Goal: Task Accomplishment & Management: Use online tool/utility

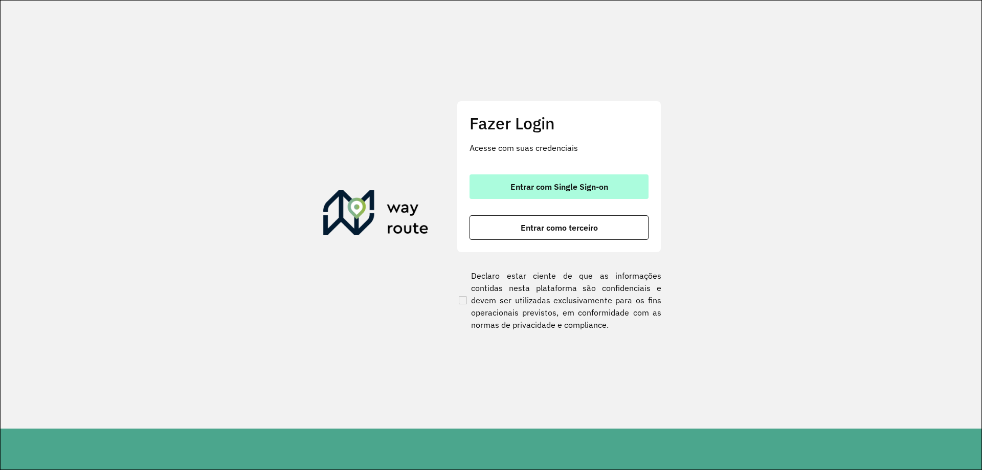
drag, startPoint x: 524, startPoint y: 194, endPoint x: 513, endPoint y: 216, distance: 24.5
click at [523, 195] on button "Entrar com Single Sign-on" at bounding box center [559, 186] width 179 height 25
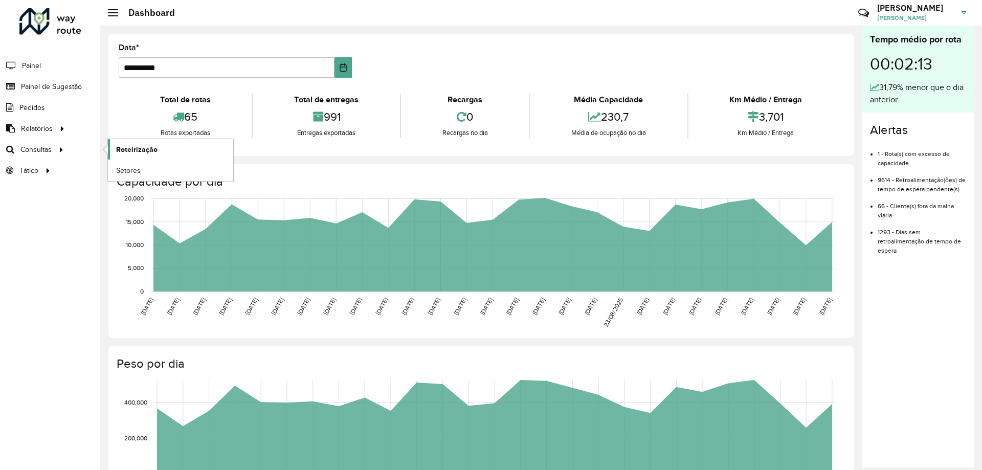
click at [131, 149] on span "Roteirização" at bounding box center [136, 149] width 41 height 11
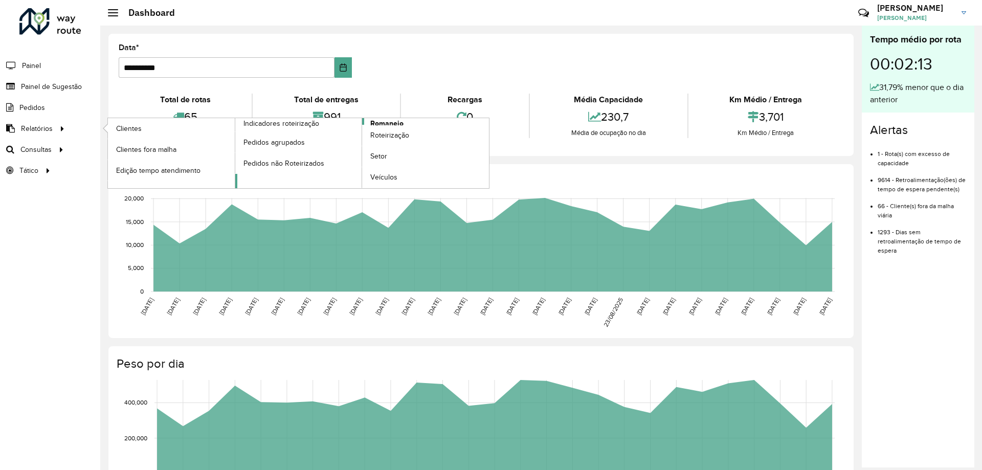
click at [404, 122] on link "Romaneio" at bounding box center [362, 153] width 254 height 70
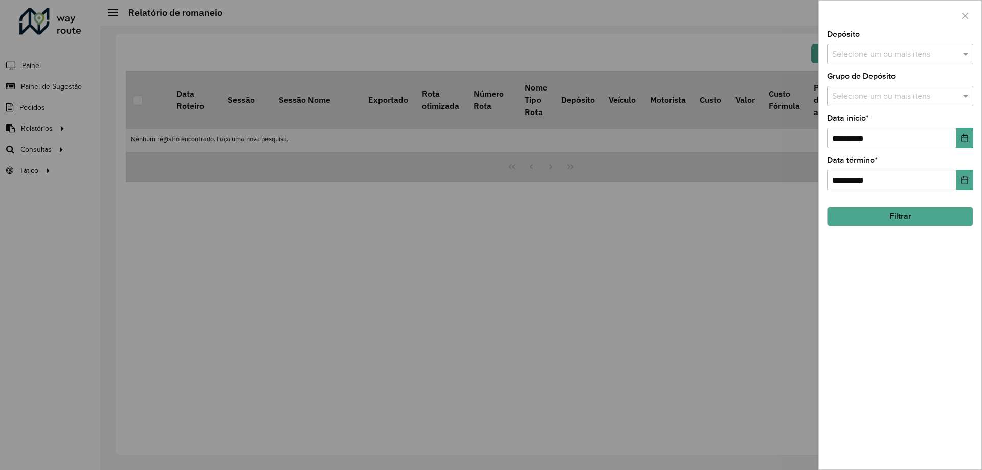
click at [912, 51] on input "text" at bounding box center [895, 55] width 131 height 12
click at [886, 101] on div "CDD Santa Luzia" at bounding box center [900, 105] width 145 height 17
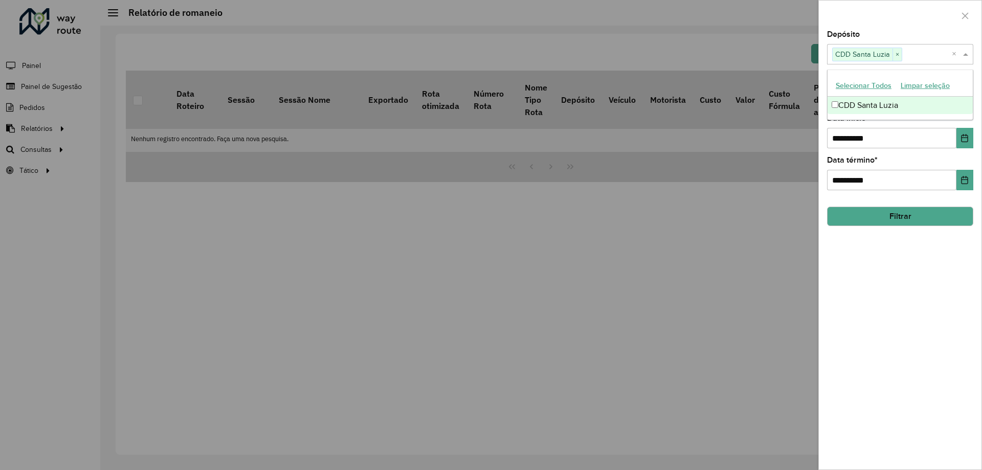
click at [890, 31] on div "Depósito Selecione um ou mais itens CDD Santa Luzia × ×" at bounding box center [900, 48] width 146 height 34
click at [875, 94] on input "text" at bounding box center [895, 97] width 131 height 12
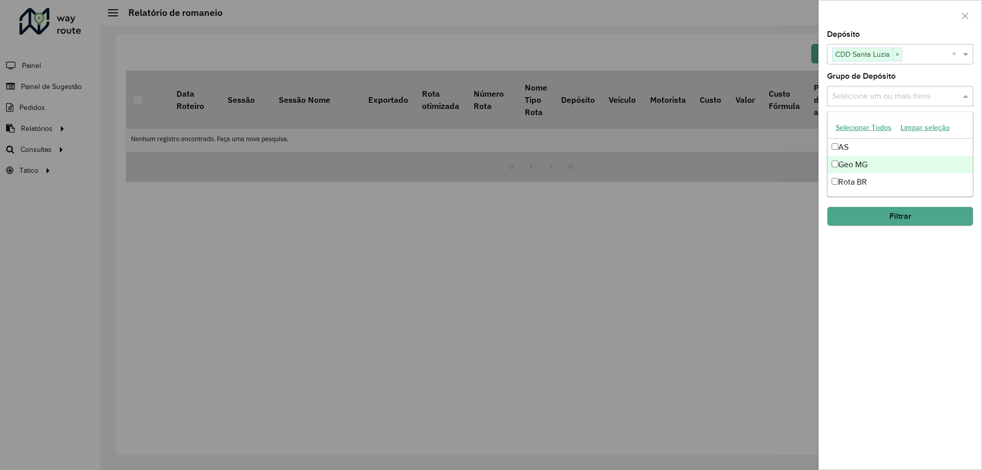
click at [859, 166] on div "Geo MG" at bounding box center [900, 164] width 145 height 17
click at [882, 268] on div "**********" at bounding box center [900, 250] width 163 height 439
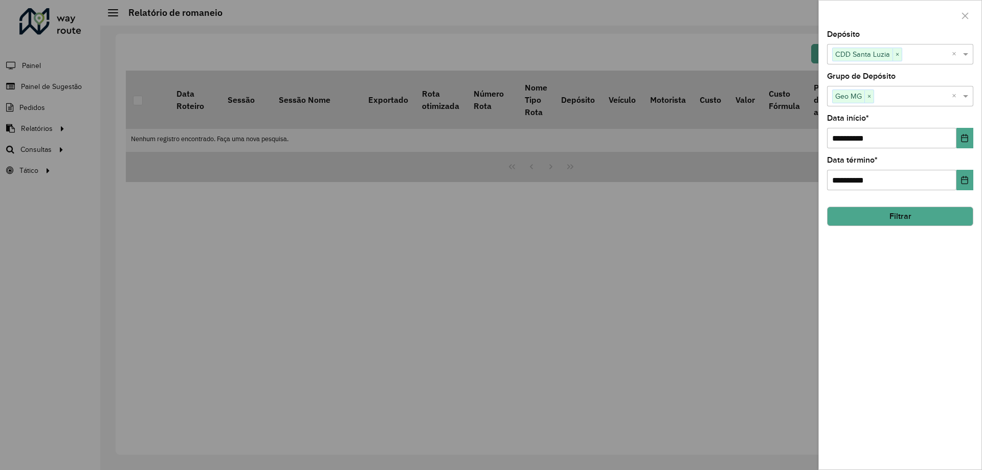
click at [910, 215] on button "Filtrar" at bounding box center [900, 216] width 146 height 19
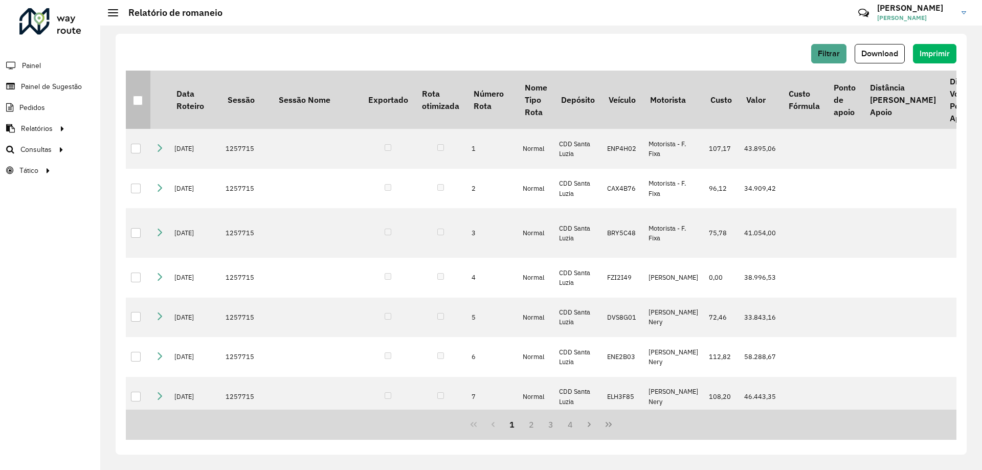
click at [138, 97] on div at bounding box center [138, 101] width 10 height 10
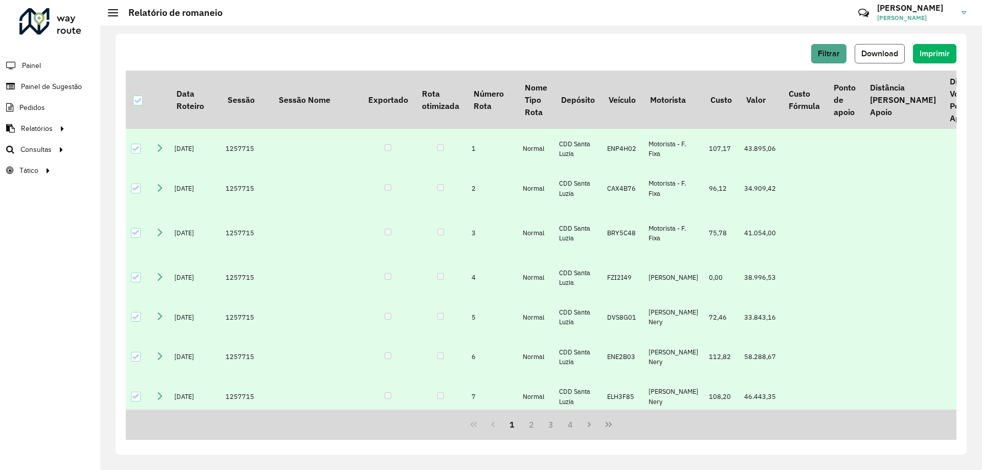
click at [887, 48] on button "Download" at bounding box center [880, 53] width 50 height 19
click at [871, 54] on span "Download" at bounding box center [879, 53] width 37 height 9
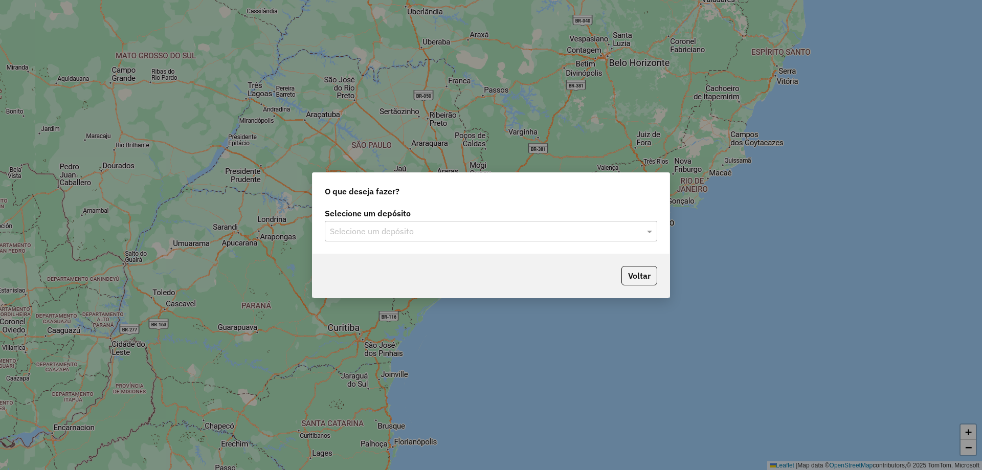
click at [408, 226] on input "text" at bounding box center [481, 232] width 302 height 12
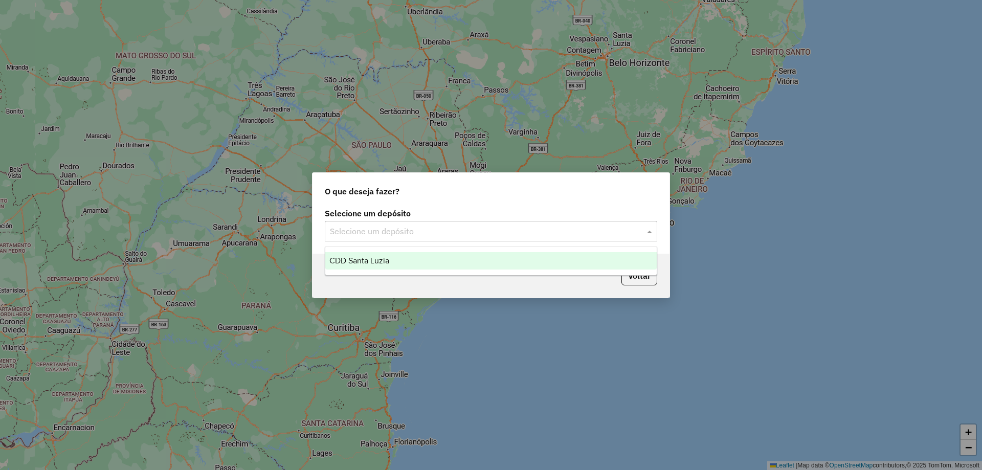
click at [389, 265] on div "CDD Santa Luzia" at bounding box center [490, 260] width 331 height 17
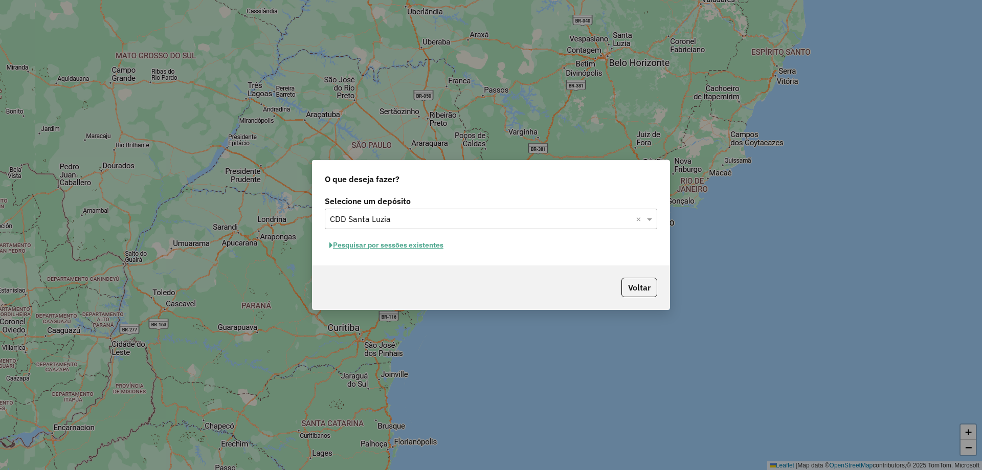
click at [435, 244] on button "Pesquisar por sessões existentes" at bounding box center [386, 245] width 123 height 16
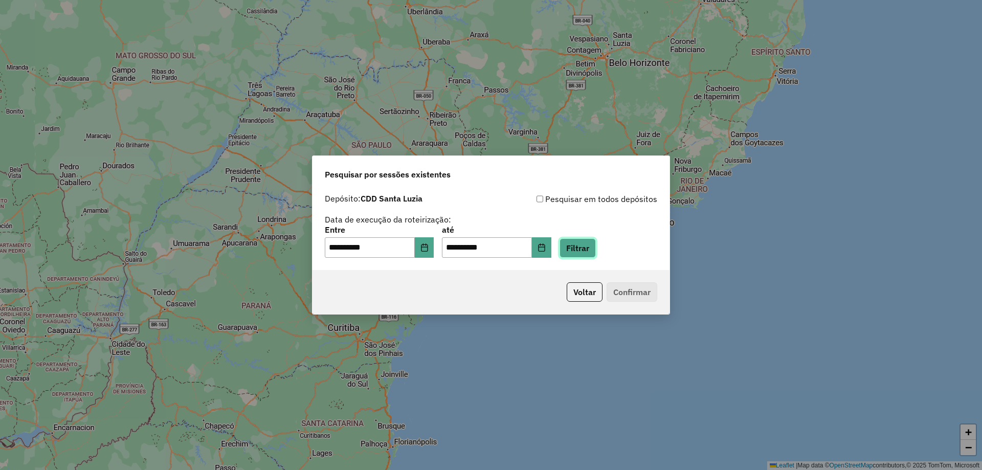
click at [590, 249] on button "Filtrar" at bounding box center [578, 247] width 36 height 19
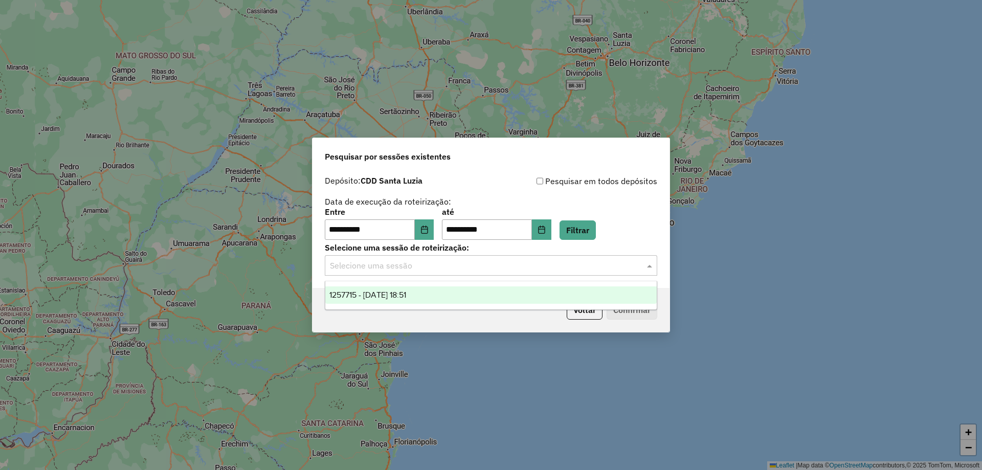
click at [407, 269] on input "text" at bounding box center [481, 266] width 302 height 12
click at [403, 305] on ng-dropdown-panel "1257715 - 02/09/2025 18:51" at bounding box center [491, 295] width 332 height 29
click at [403, 297] on span "1257715 - 02/09/2025 18:51" at bounding box center [367, 295] width 77 height 9
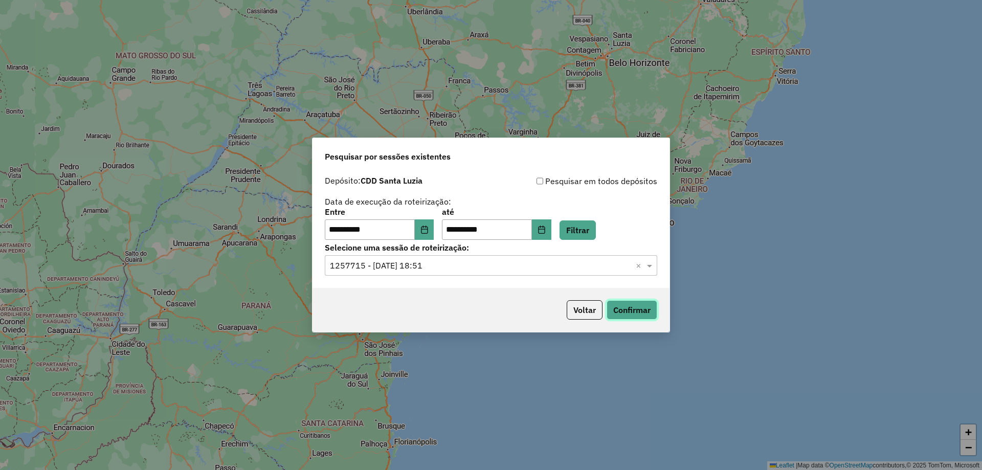
click at [641, 307] on button "Confirmar" at bounding box center [632, 309] width 51 height 19
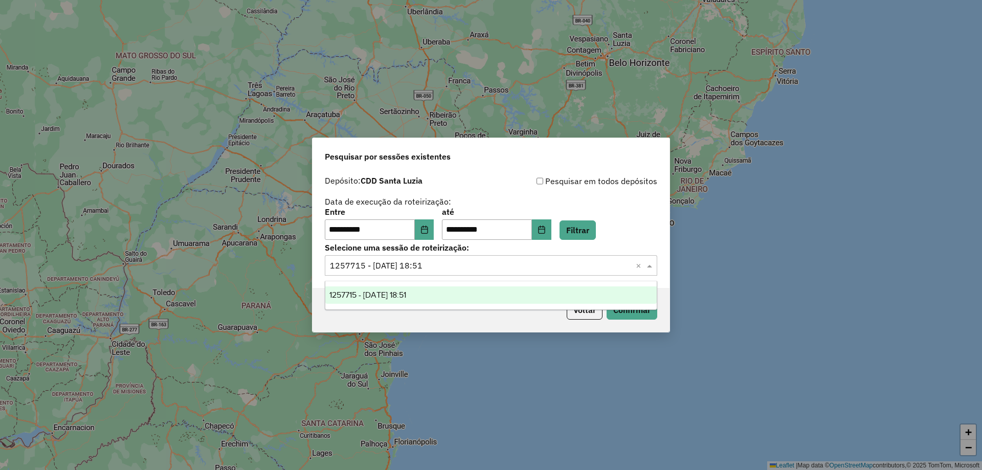
click at [521, 268] on input "text" at bounding box center [481, 266] width 302 height 12
click at [406, 293] on span "1257715 - 02/09/2025 18:51" at bounding box center [367, 295] width 77 height 9
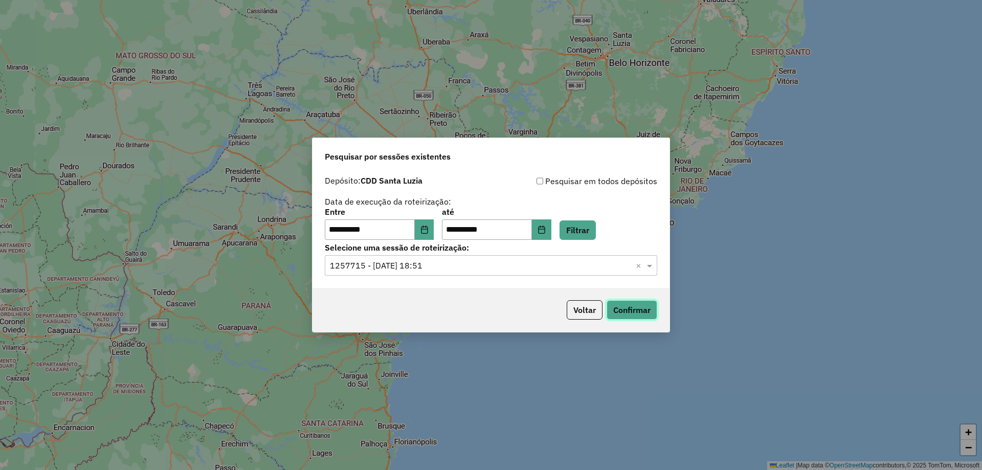
click at [629, 315] on button "Confirmar" at bounding box center [632, 309] width 51 height 19
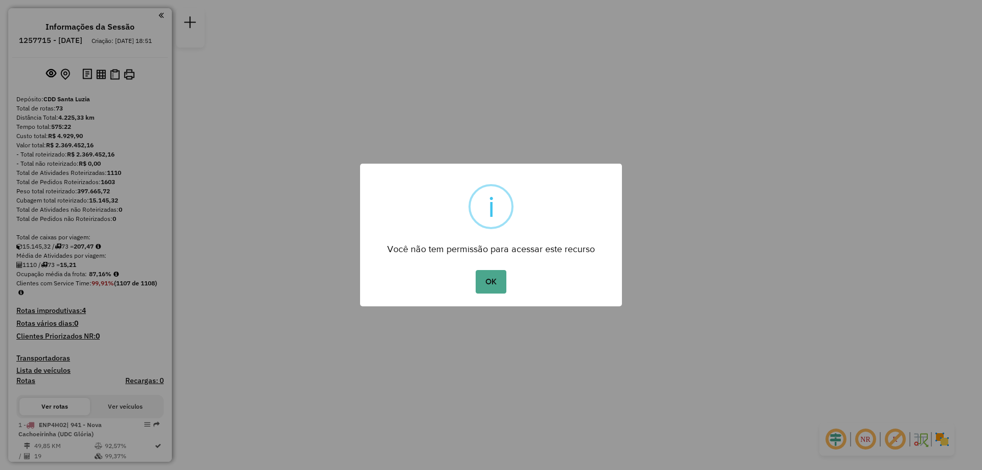
click at [476, 270] on button "OK" at bounding box center [491, 282] width 30 height 24
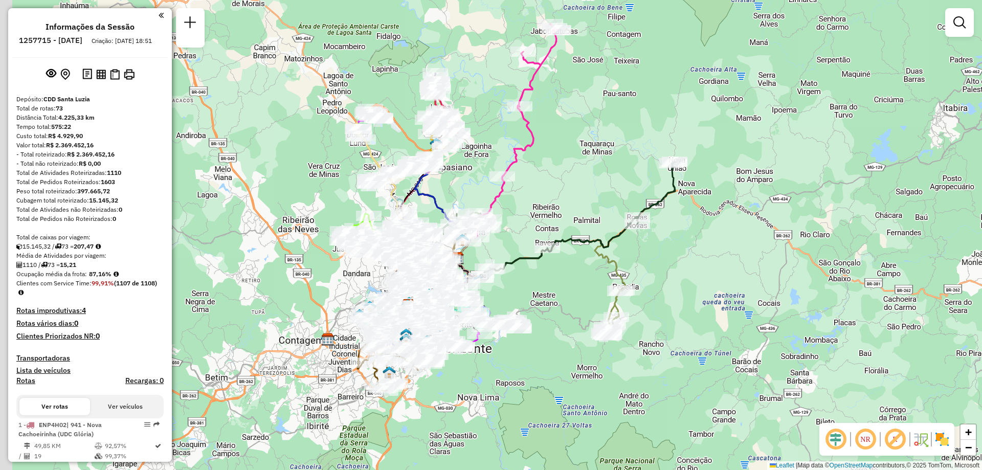
drag, startPoint x: 437, startPoint y: 270, endPoint x: 572, endPoint y: 270, distance: 135.5
click at [572, 270] on div "Janela de atendimento Grade de atendimento Capacidade Transportadoras Veículos …" at bounding box center [491, 235] width 982 height 470
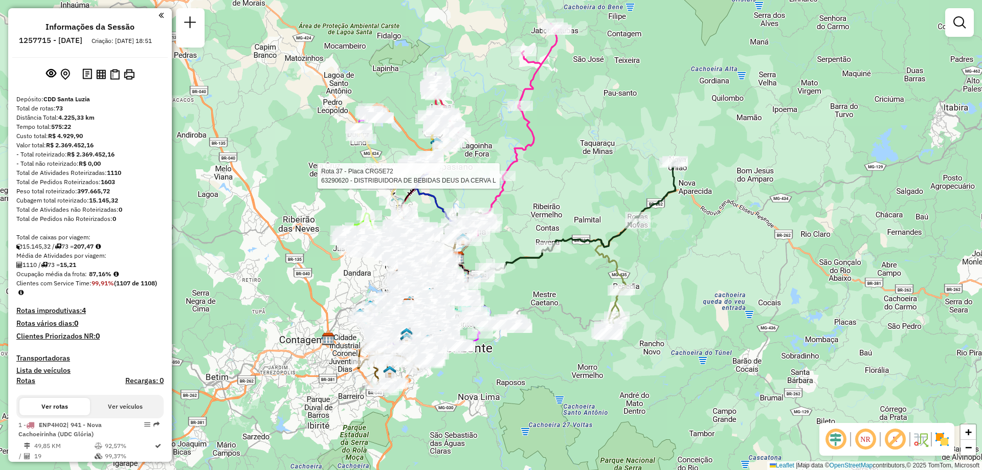
select select "**********"
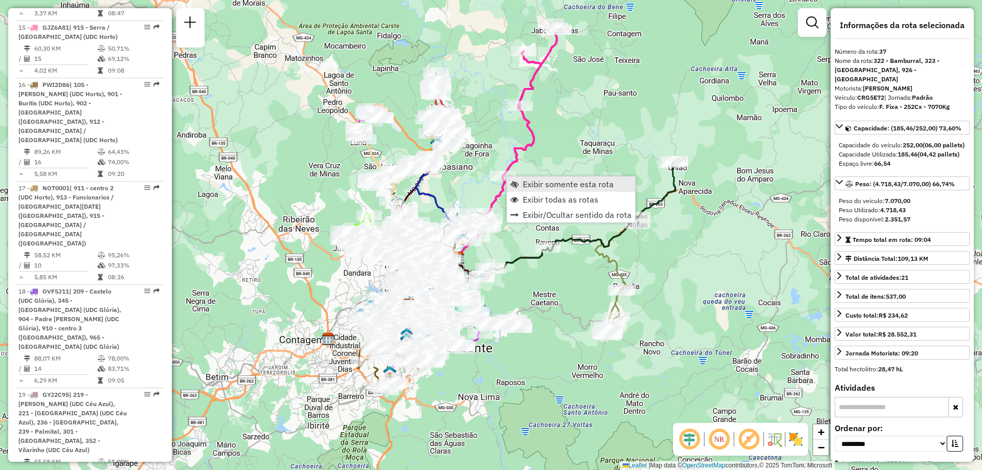
scroll to position [2767, 0]
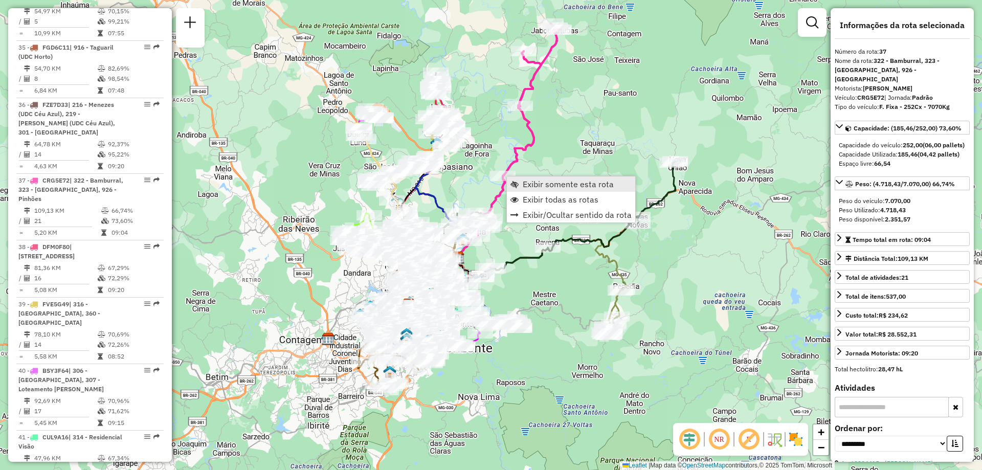
click at [535, 185] on span "Exibir somente esta rota" at bounding box center [568, 184] width 91 height 8
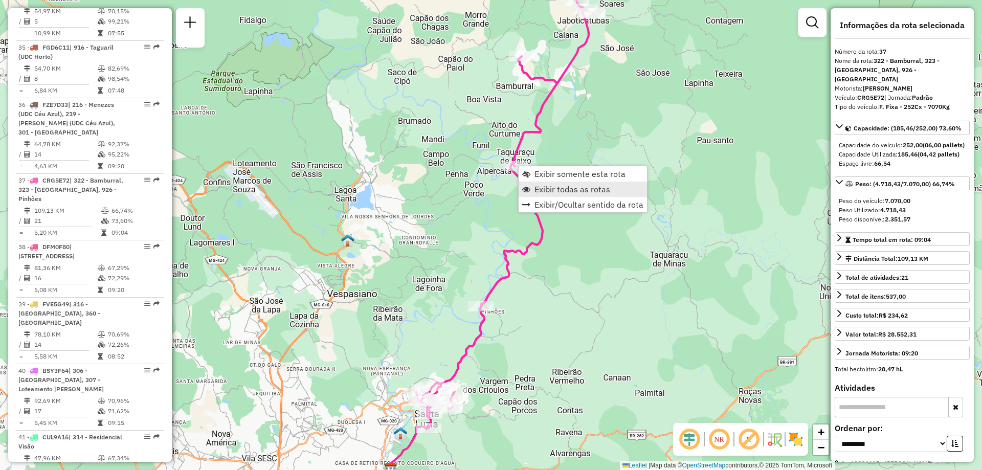
drag, startPoint x: 563, startPoint y: 187, endPoint x: 398, endPoint y: 149, distance: 169.5
click at [563, 187] on span "Exibir todas as rotas" at bounding box center [573, 189] width 76 height 8
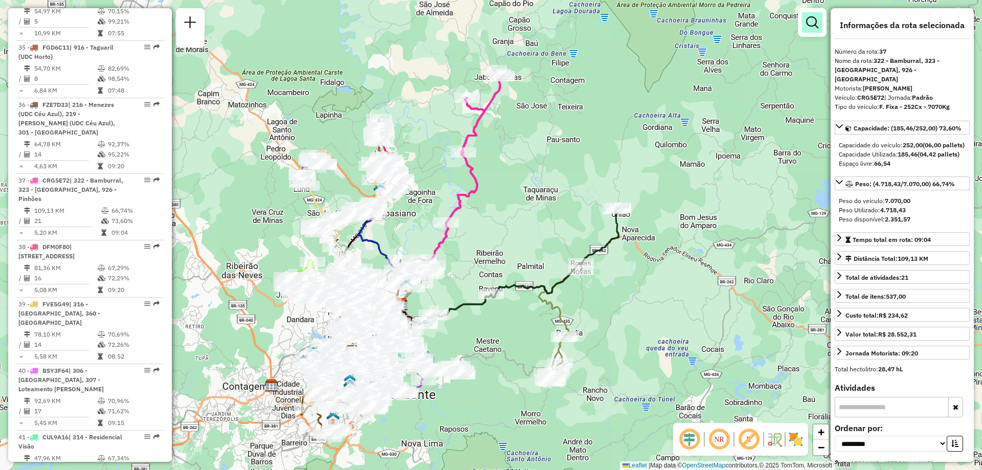
click at [808, 28] on em at bounding box center [812, 22] width 12 height 12
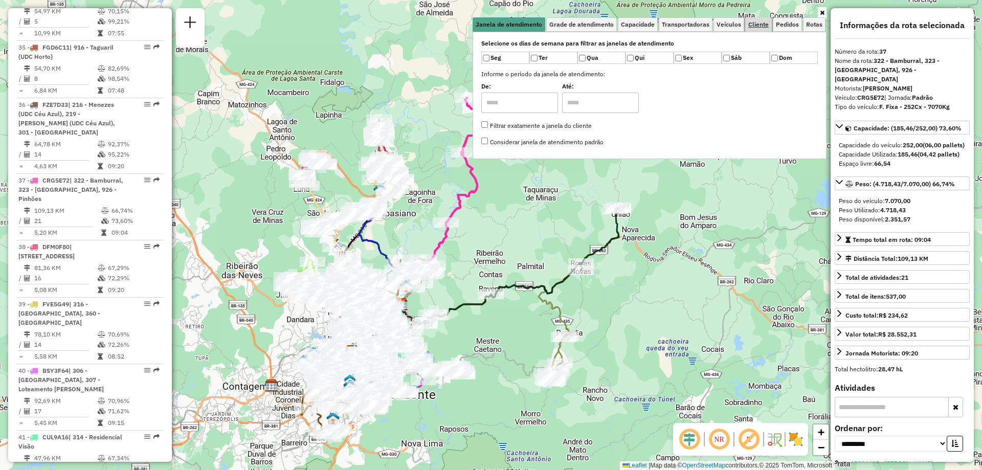
click at [761, 28] on link "Cliente" at bounding box center [758, 24] width 27 height 14
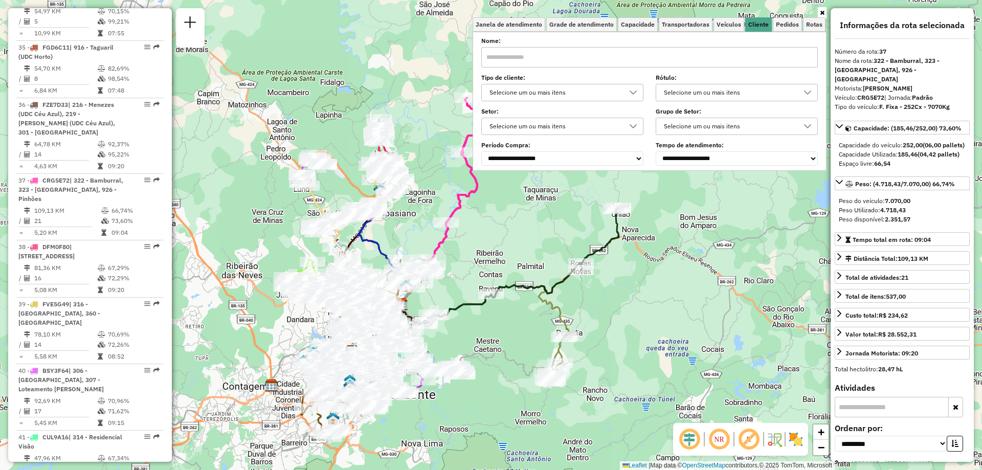
click at [535, 124] on div "Selecione um ou mais itens" at bounding box center [555, 126] width 138 height 16
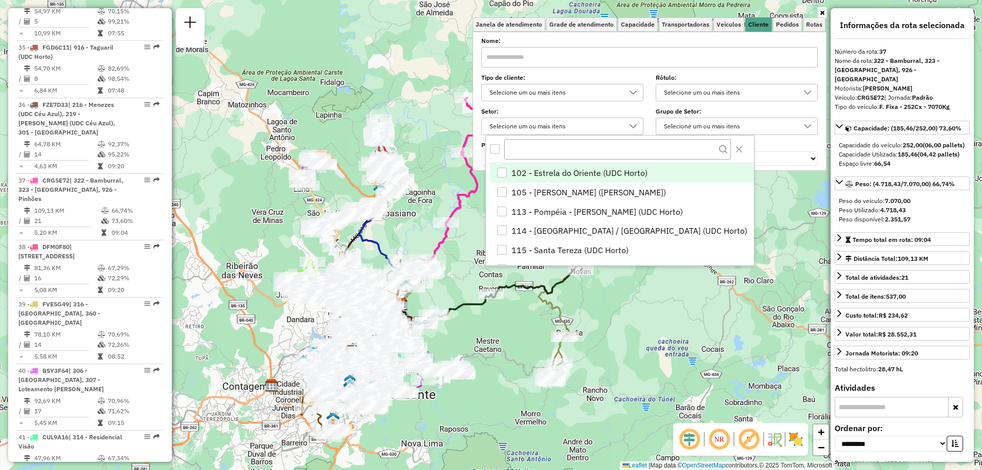
scroll to position [6, 35]
click at [559, 96] on div "Selecione um ou mais itens" at bounding box center [555, 92] width 138 height 16
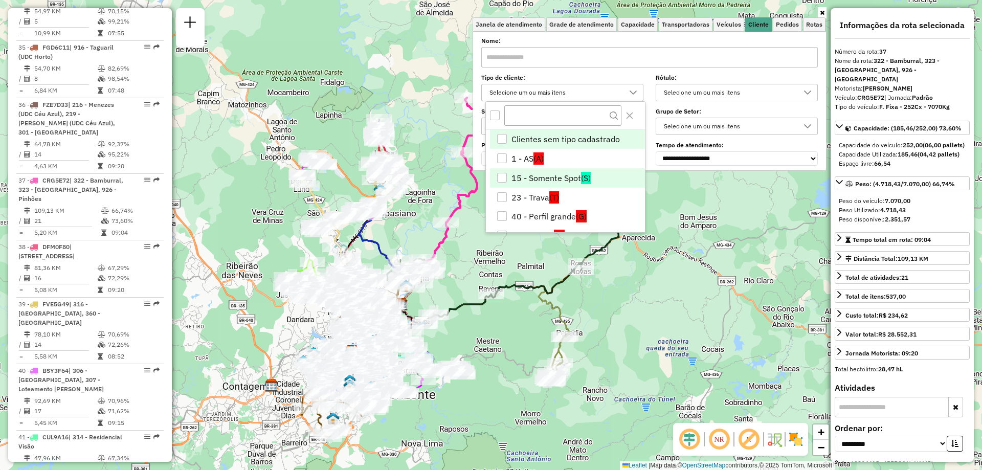
scroll to position [102, 0]
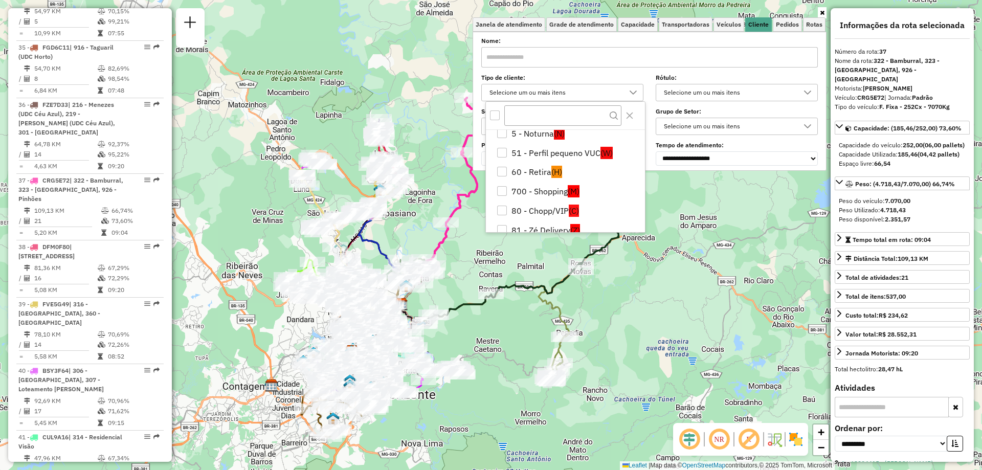
click at [542, 126] on div at bounding box center [565, 116] width 159 height 28
click at [541, 132] on li "5 - Noturna (N)" at bounding box center [567, 133] width 155 height 19
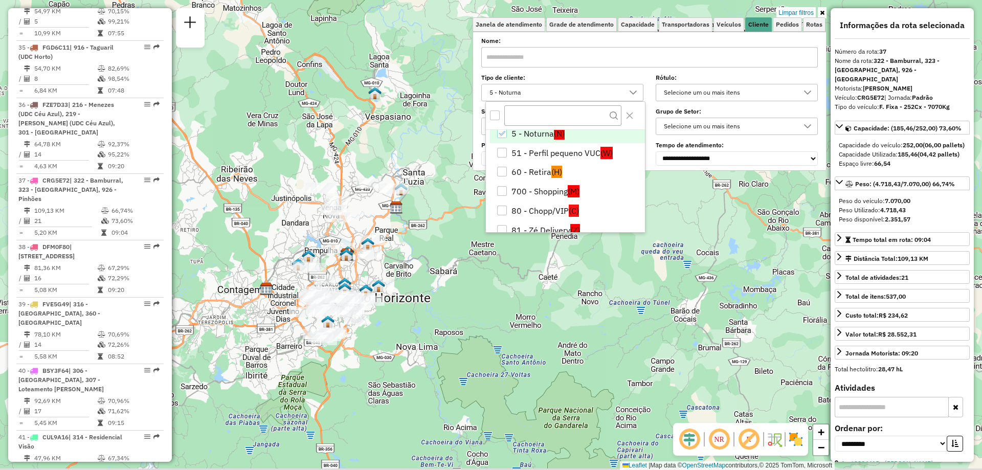
drag, startPoint x: 402, startPoint y: 215, endPoint x: 400, endPoint y: 135, distance: 80.3
click at [400, 135] on div "Limpar filtros Janela de atendimento Grade de atendimento Capacidade Transporta…" at bounding box center [491, 235] width 982 height 470
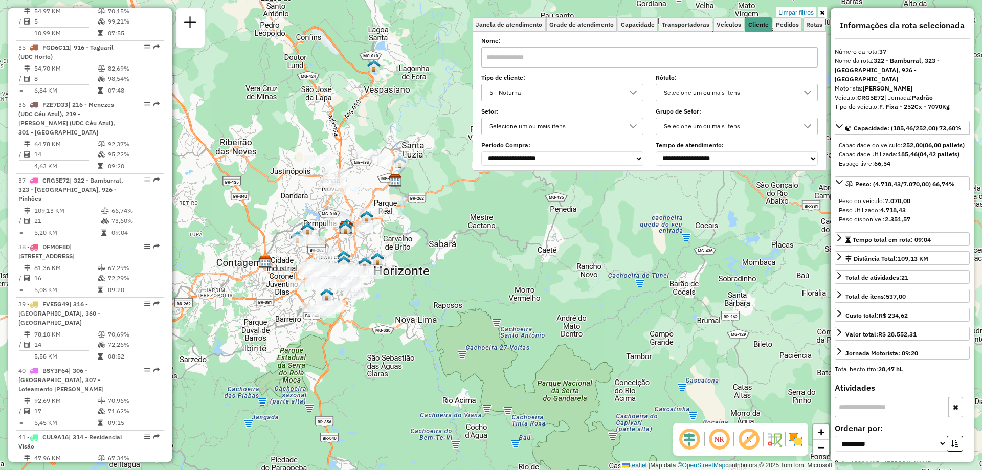
click at [259, 243] on div "Limpar filtros Janela de atendimento Grade de atendimento Capacidade Transporta…" at bounding box center [491, 235] width 982 height 470
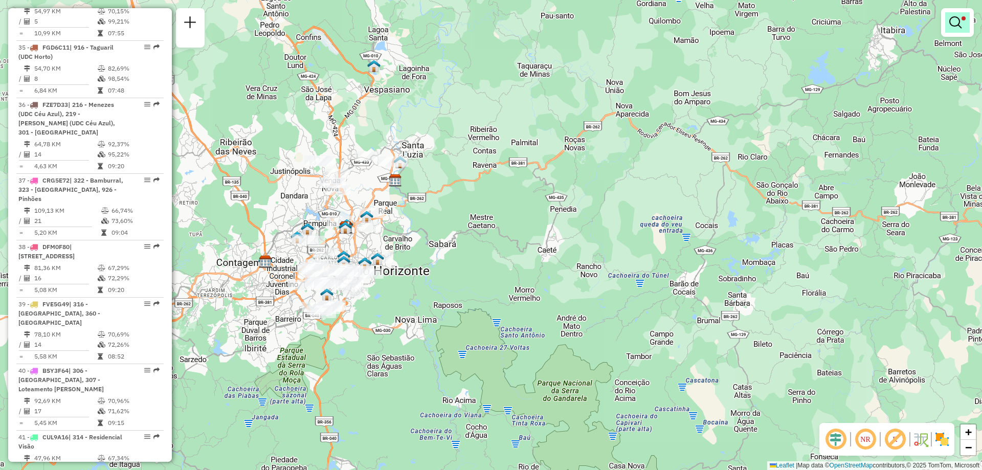
click at [955, 28] on em at bounding box center [955, 22] width 12 height 12
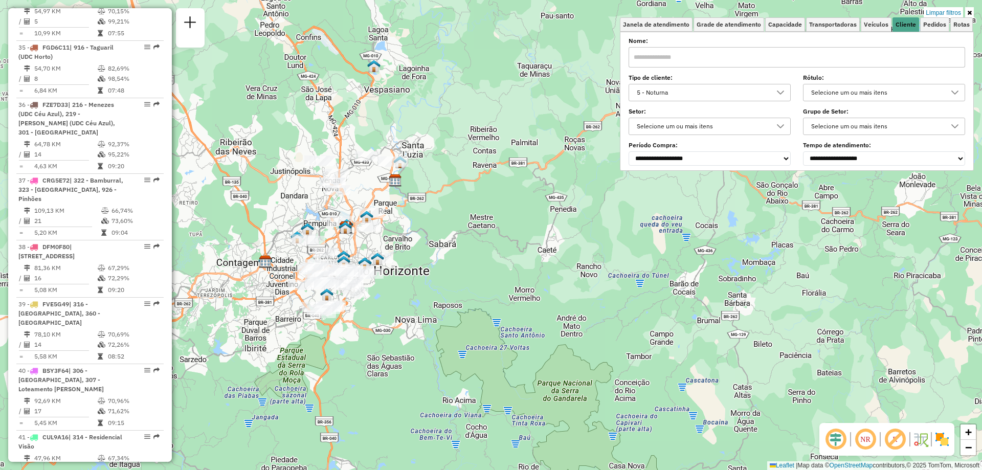
click at [705, 84] on div "5 - Noturna" at bounding box center [702, 92] width 138 height 16
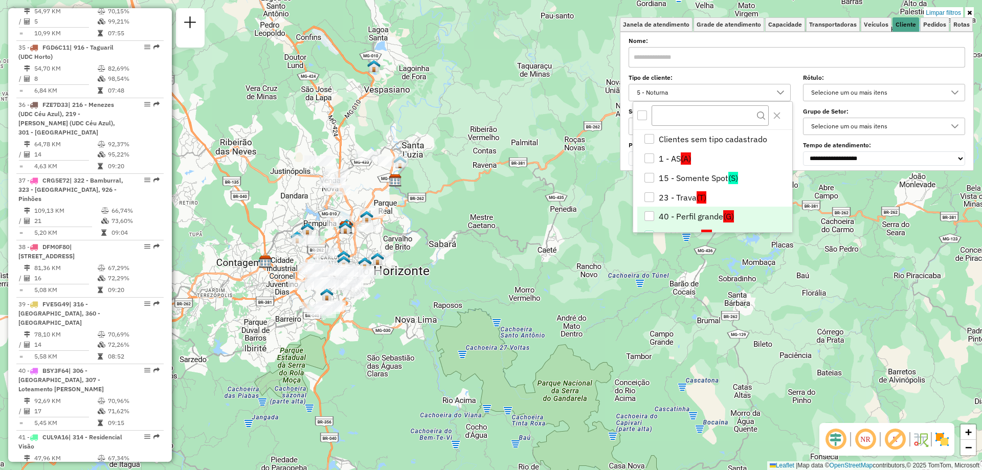
scroll to position [13, 0]
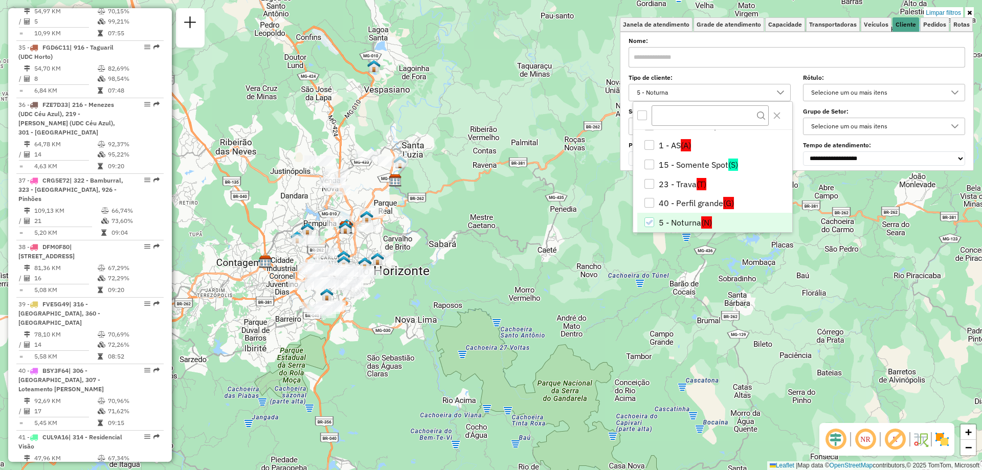
click at [656, 224] on li "5 - Noturna (N)" at bounding box center [714, 222] width 155 height 19
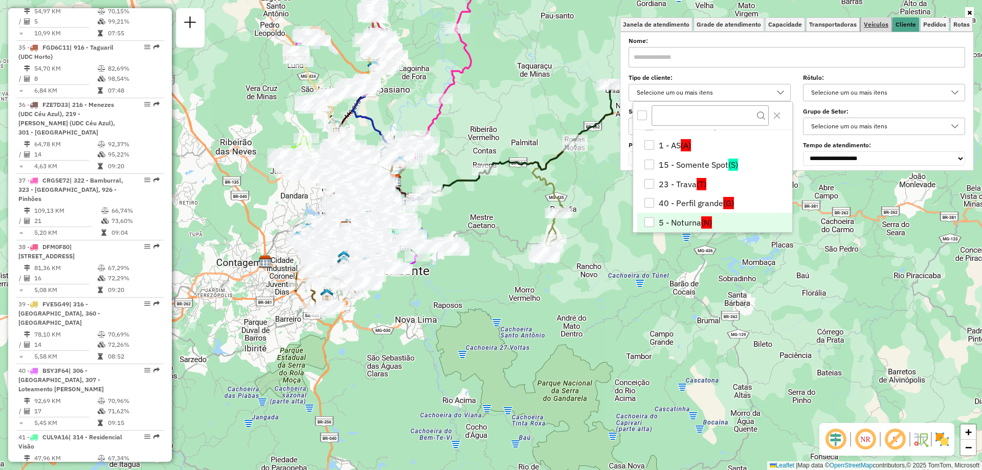
click at [874, 23] on span "Veículos" at bounding box center [876, 24] width 25 height 6
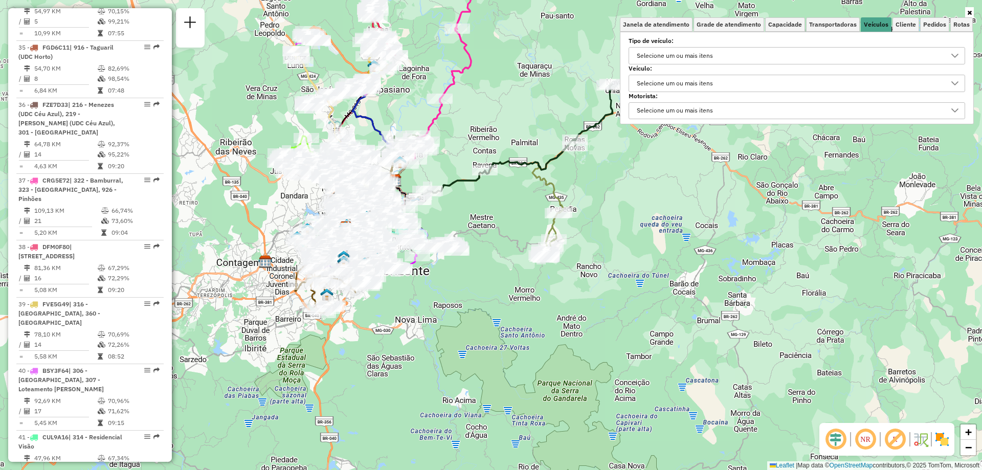
click at [698, 86] on div "Selecione um ou mais itens" at bounding box center [674, 83] width 83 height 16
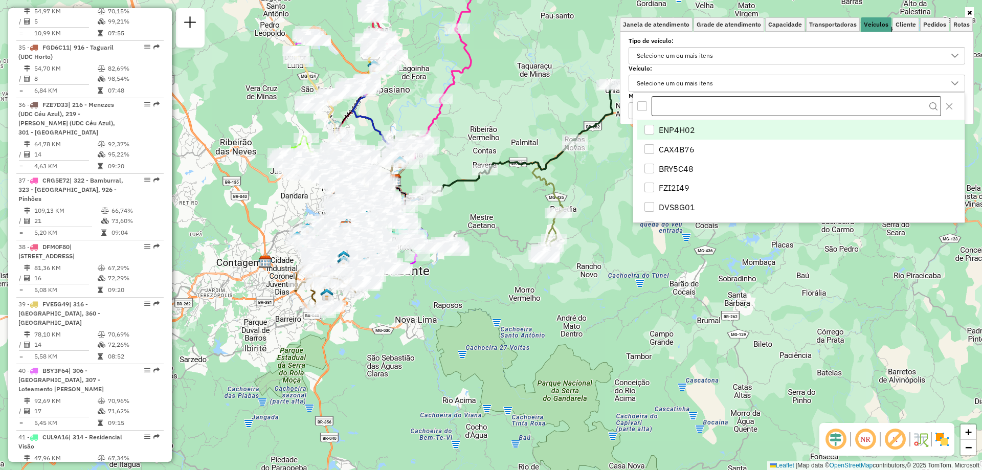
scroll to position [6, 35]
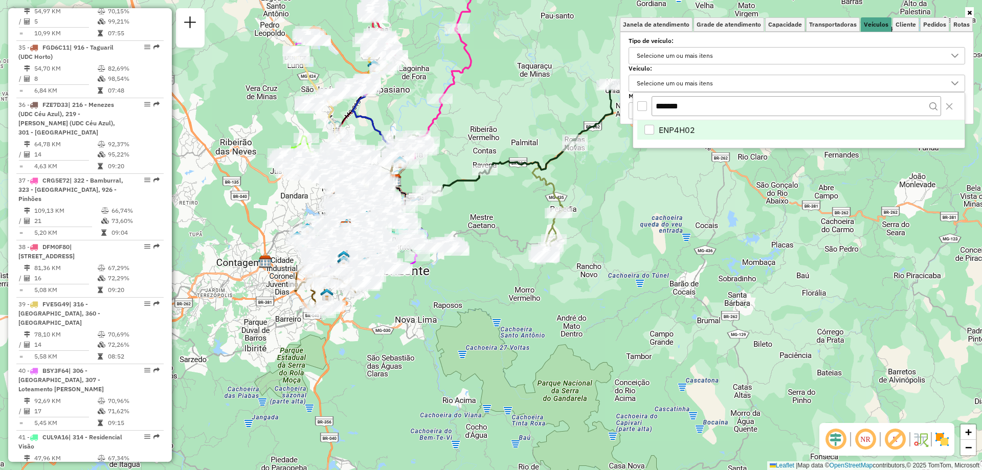
type input "*******"
click at [680, 135] on span "ENP4H02" at bounding box center [677, 130] width 36 height 12
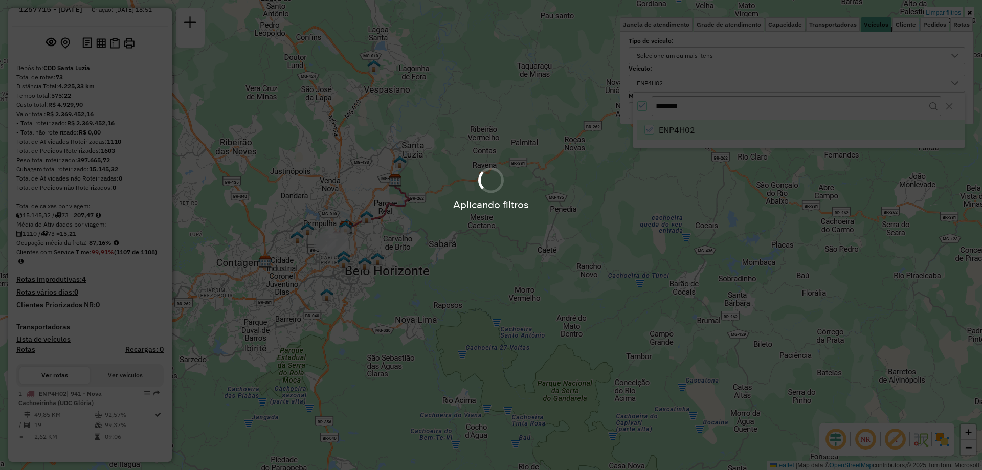
scroll to position [40, 0]
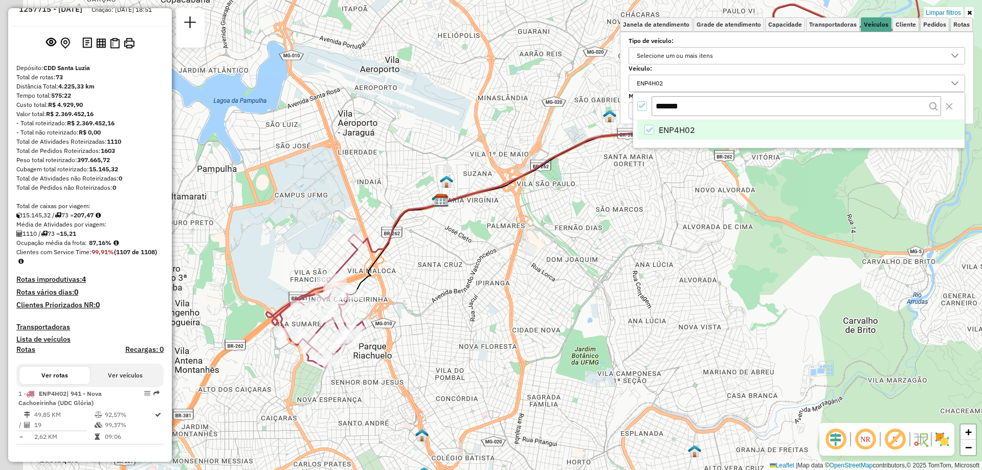
drag, startPoint x: 416, startPoint y: 233, endPoint x: 444, endPoint y: 158, distance: 80.6
click at [444, 158] on div "Limpar filtros Janela de atendimento Grade de atendimento Capacidade Transporta…" at bounding box center [491, 235] width 982 height 470
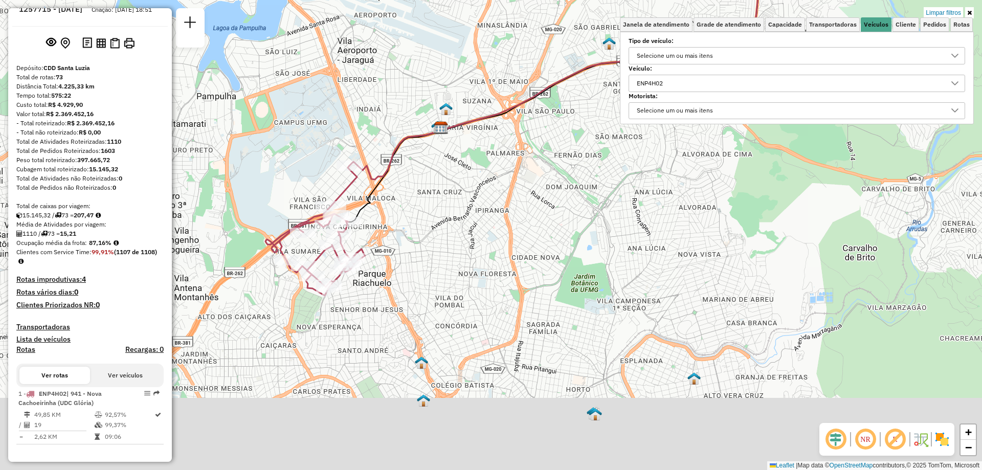
drag, startPoint x: 378, startPoint y: 220, endPoint x: 388, endPoint y: 89, distance: 131.8
click at [387, 90] on div "Limpar filtros Janela de atendimento Grade de atendimento Capacidade Transporta…" at bounding box center [491, 235] width 982 height 470
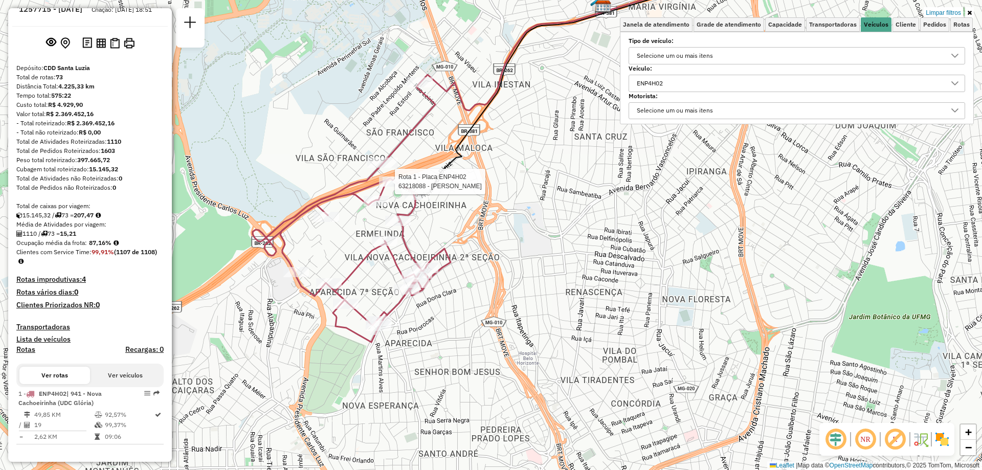
select select "**********"
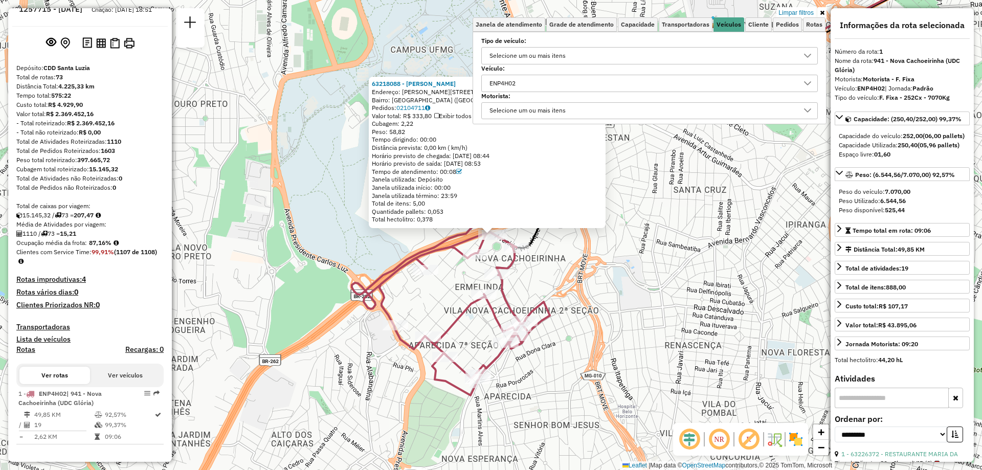
click at [824, 14] on icon at bounding box center [822, 13] width 5 height 6
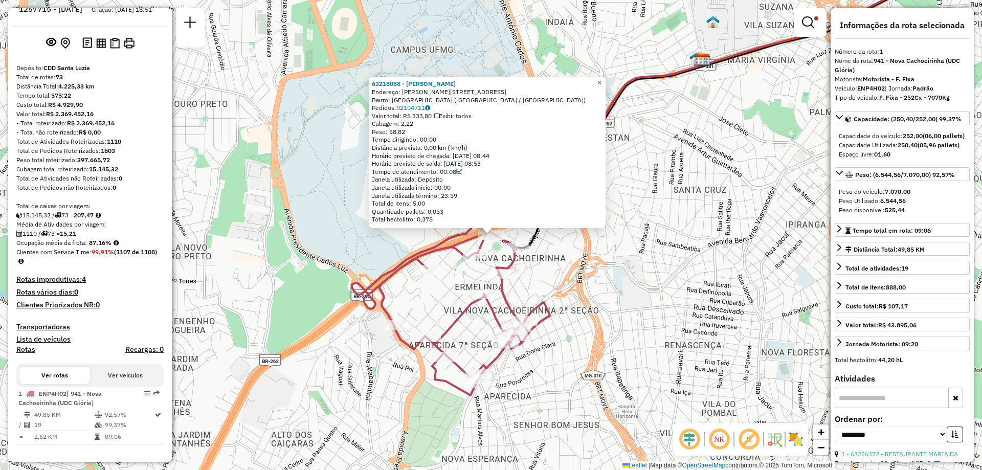
click at [602, 78] on span "×" at bounding box center [599, 82] width 5 height 9
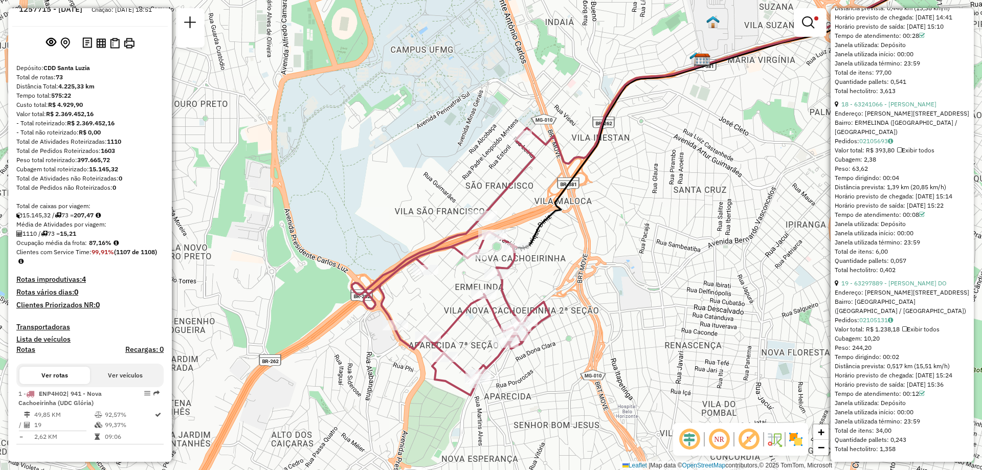
scroll to position [3508, 0]
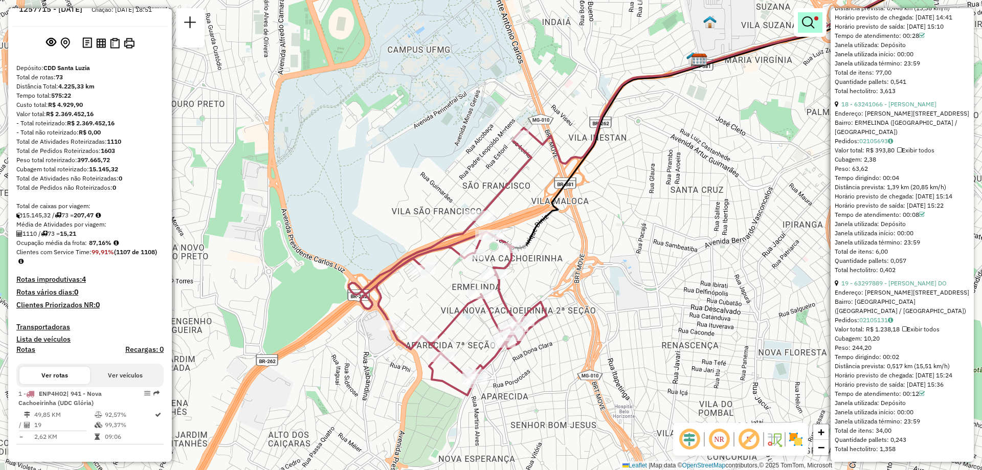
click at [808, 21] on em at bounding box center [808, 22] width 12 height 12
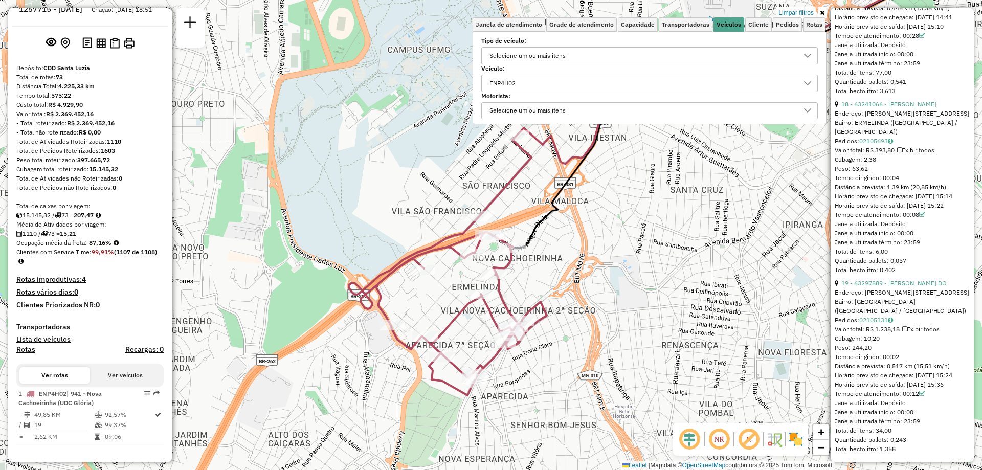
click at [519, 87] on div "ENP4H02" at bounding box center [502, 83] width 33 height 16
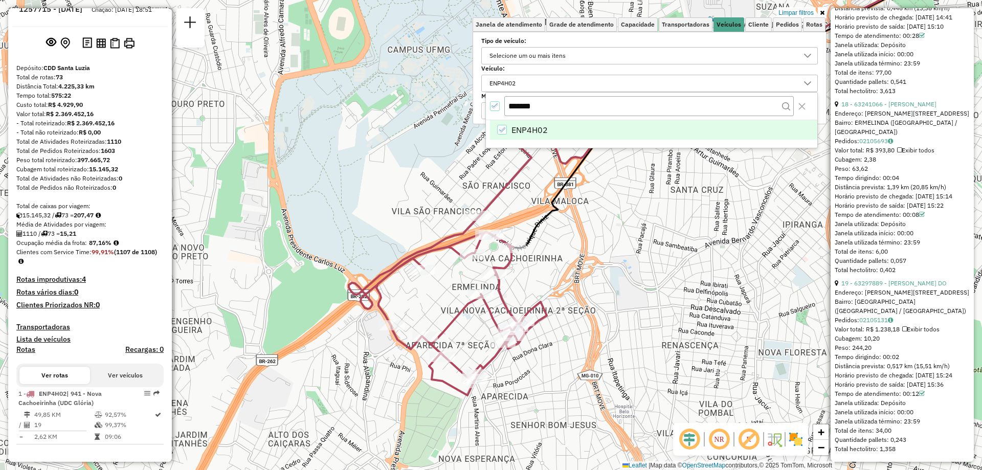
drag, startPoint x: 565, startPoint y: 107, endPoint x: 450, endPoint y: 112, distance: 115.2
click at [450, 112] on body "Aplicando filtros Pop-up bloqueado! Seu navegador bloqueou automáticamente a ab…" at bounding box center [491, 235] width 982 height 470
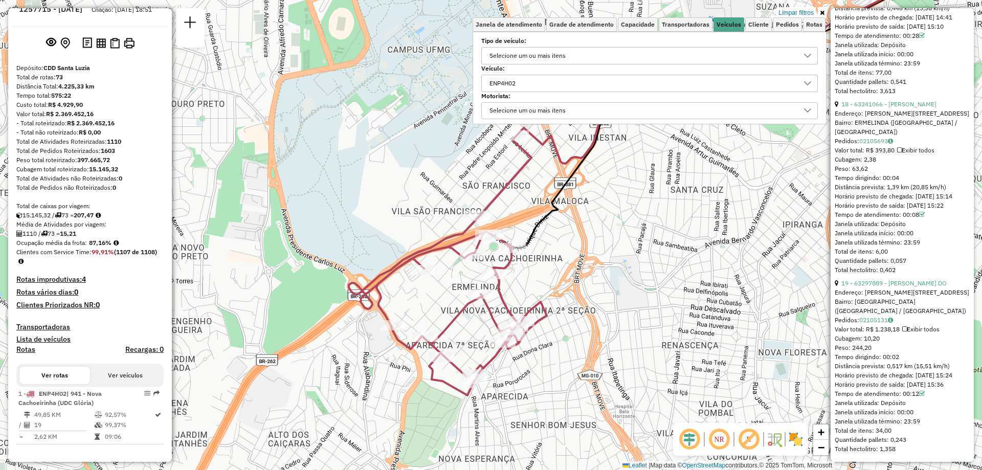
drag, startPoint x: 586, startPoint y: 83, endPoint x: 580, endPoint y: 83, distance: 6.1
click at [584, 83] on div "ENP4H02" at bounding box center [642, 83] width 312 height 16
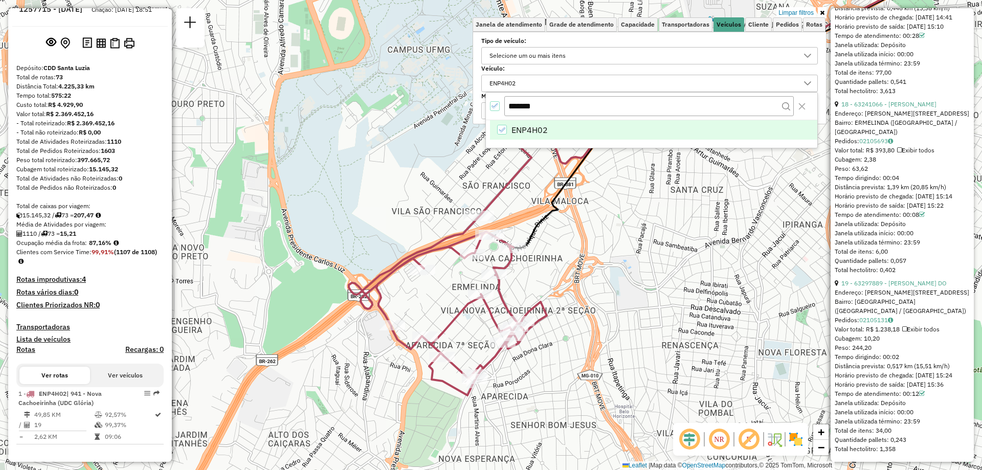
drag, startPoint x: 559, startPoint y: 106, endPoint x: 481, endPoint y: 106, distance: 77.2
click at [481, 106] on body "Aplicando filtros Pop-up bloqueado! Seu navegador bloqueou automáticamente a ab…" at bounding box center [491, 235] width 982 height 470
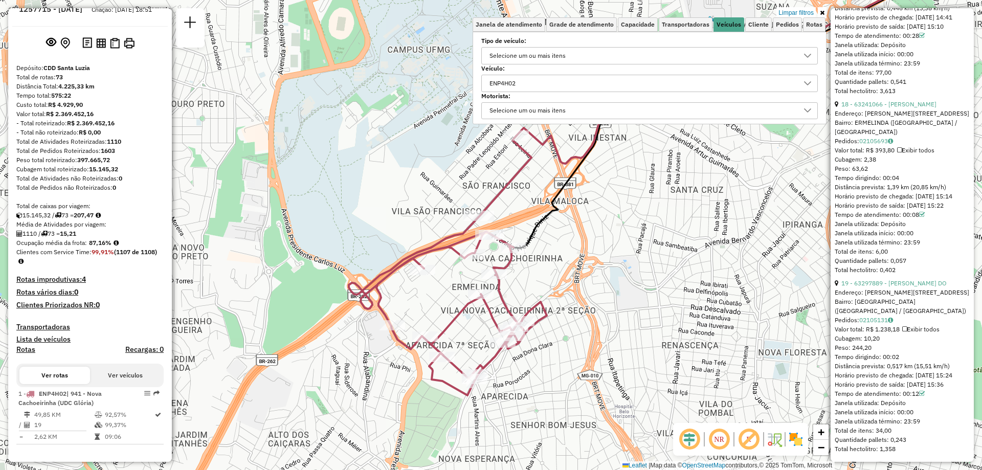
click at [509, 84] on div "ENP4H02" at bounding box center [502, 83] width 33 height 16
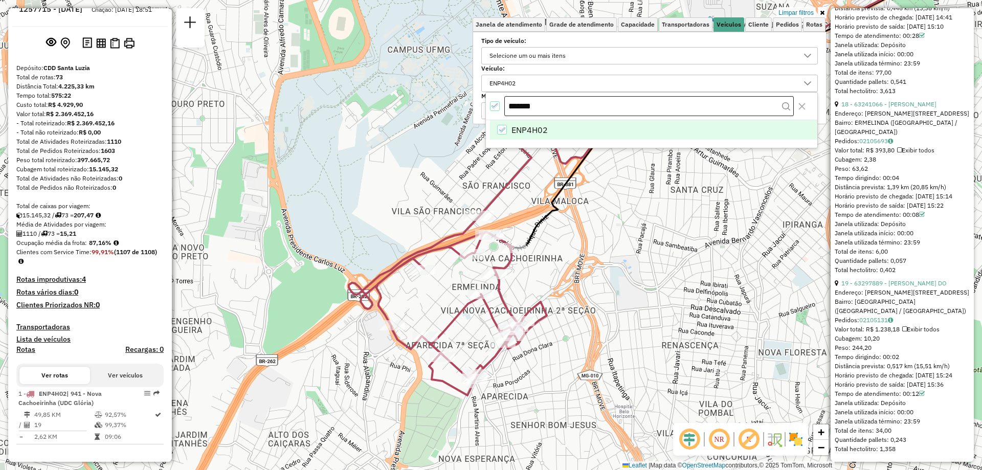
click at [535, 103] on input "*******" at bounding box center [649, 106] width 290 height 20
type input "*******"
click at [501, 132] on div "DZW0B74" at bounding box center [502, 130] width 10 height 10
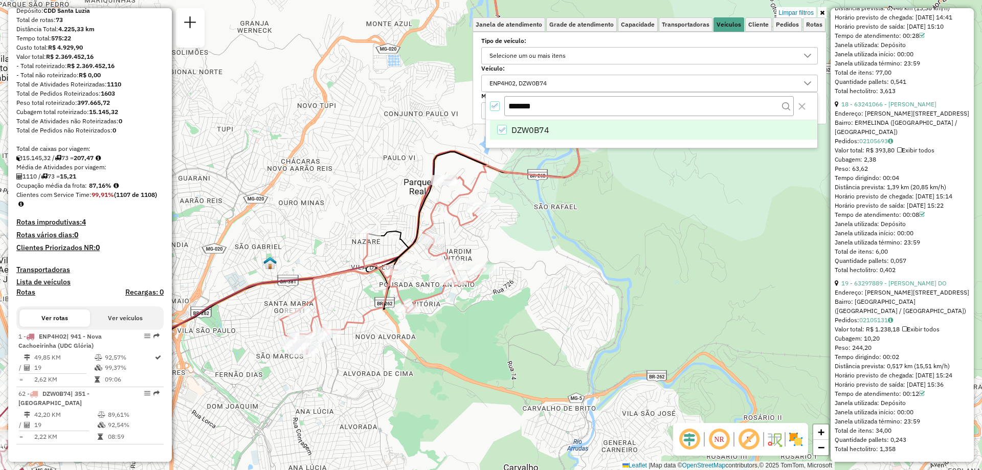
drag, startPoint x: 370, startPoint y: 178, endPoint x: 413, endPoint y: 219, distance: 59.3
click at [413, 219] on div "Limpar filtros Janela de atendimento Grade de atendimento Capacidade Transporta…" at bounding box center [491, 235] width 982 height 470
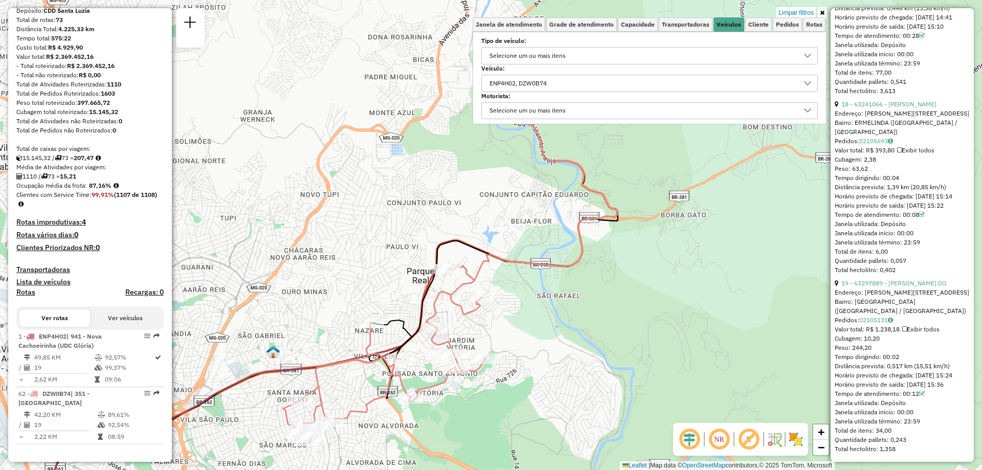
click at [826, 16] on link at bounding box center [822, 12] width 9 height 11
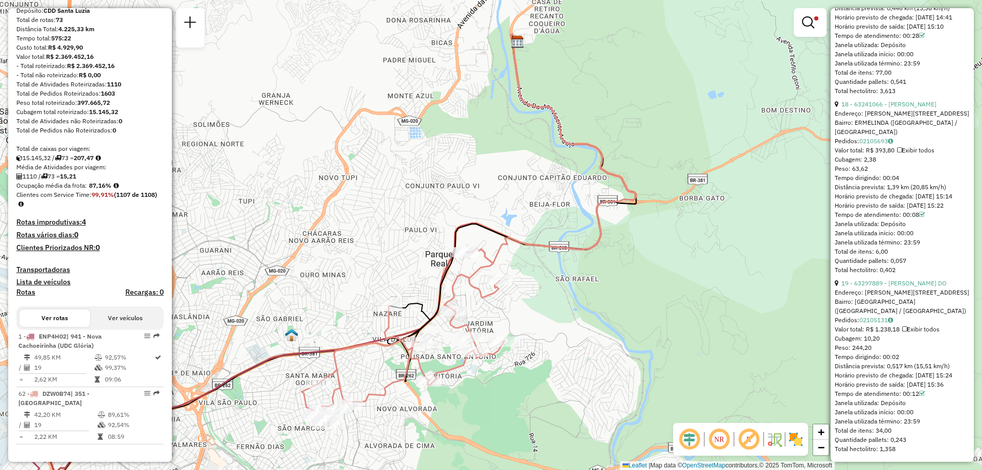
drag, startPoint x: 614, startPoint y: 106, endPoint x: 632, endPoint y: 90, distance: 24.3
click at [632, 90] on div "Limpar filtros Janela de atendimento Grade de atendimento Capacidade Transporta…" at bounding box center [491, 235] width 982 height 470
click at [819, 17] on link at bounding box center [810, 22] width 25 height 20
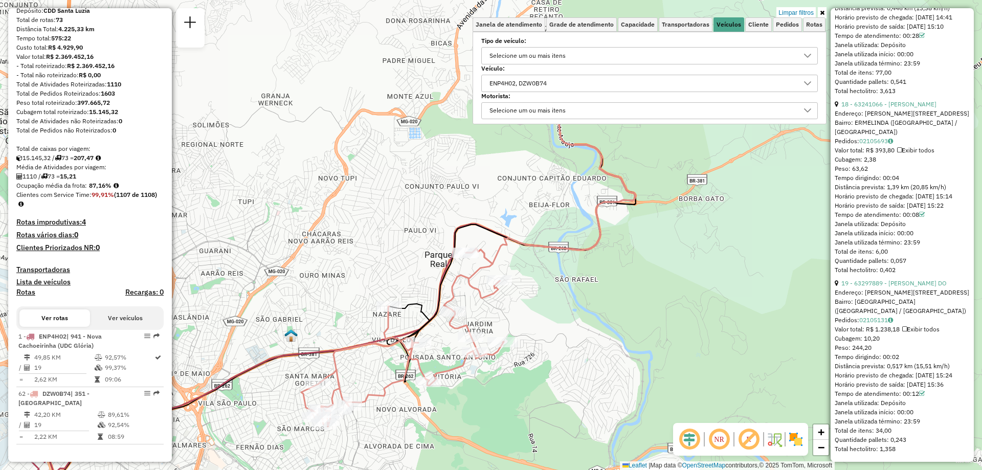
click at [568, 81] on div "ENP4H02, DZW0B74" at bounding box center [642, 83] width 312 height 16
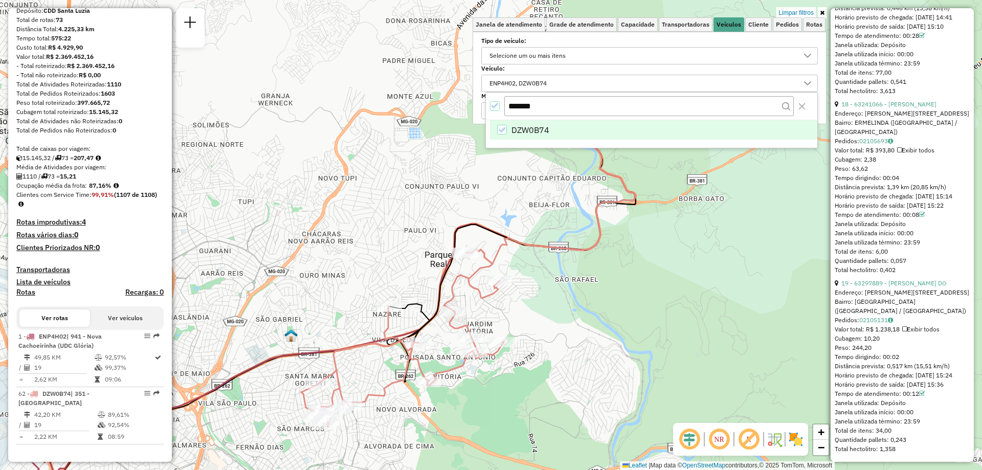
drag, startPoint x: 584, startPoint y: 109, endPoint x: 407, endPoint y: 97, distance: 176.9
click at [407, 97] on body "Aplicando filtros Pop-up bloqueado! Seu navegador bloqueou automáticamente a ab…" at bounding box center [491, 235] width 982 height 470
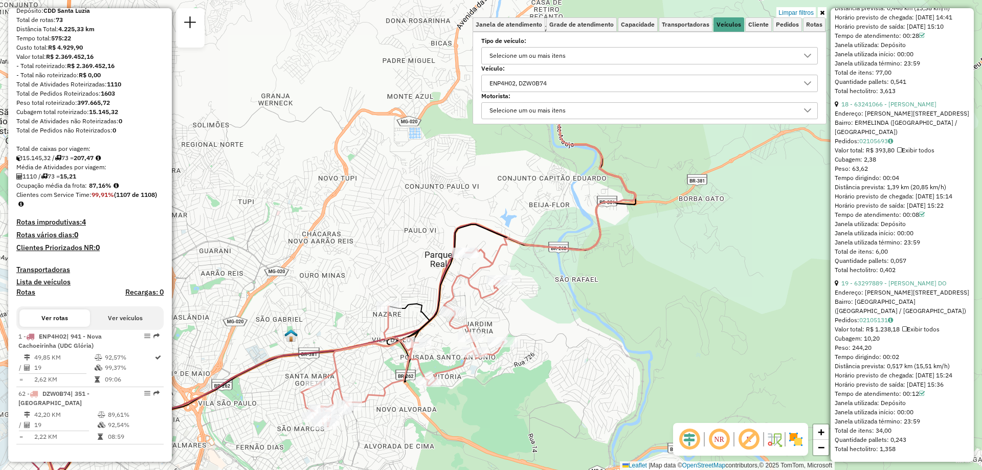
click at [541, 78] on div "ENP4H02, DZW0B74" at bounding box center [518, 83] width 64 height 16
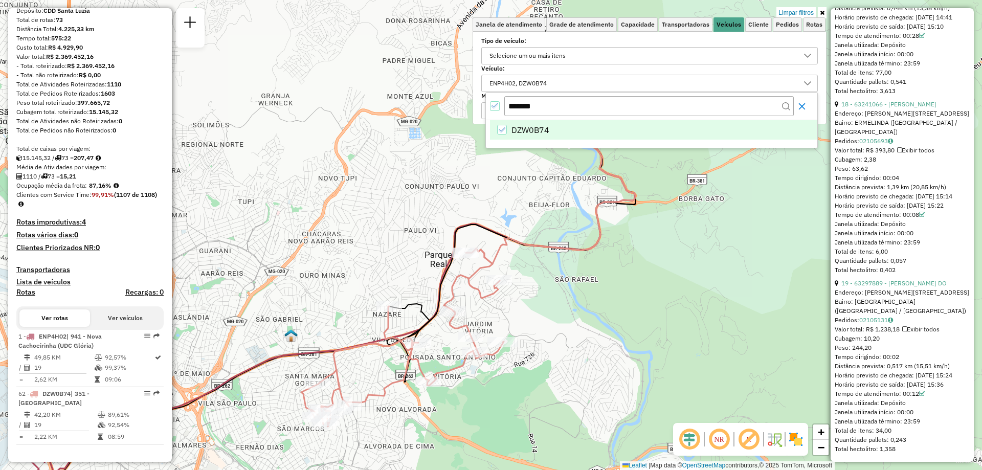
click at [803, 106] on icon "Close" at bounding box center [802, 106] width 8 height 8
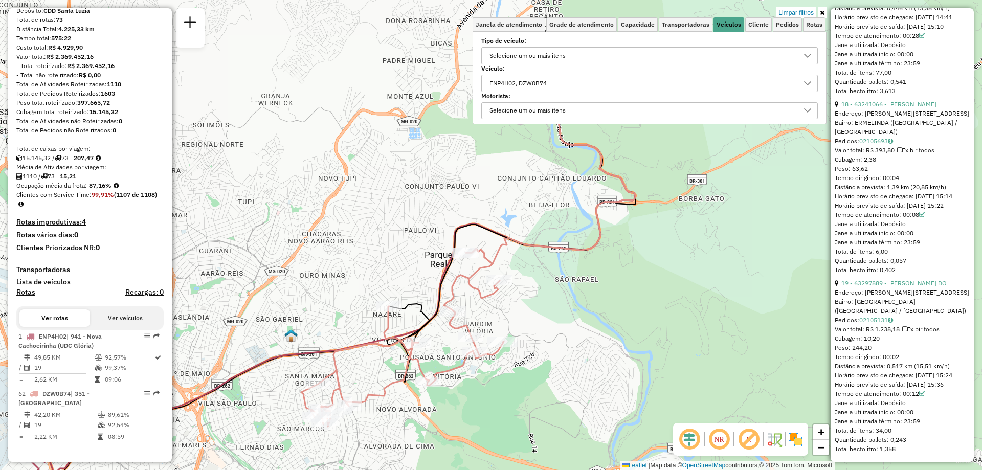
click at [563, 74] on div "Veículo: ENP4H02, DZW0B74" at bounding box center [649, 79] width 337 height 26
click at [549, 86] on div "ENP4H02, DZW0B74" at bounding box center [518, 83] width 64 height 16
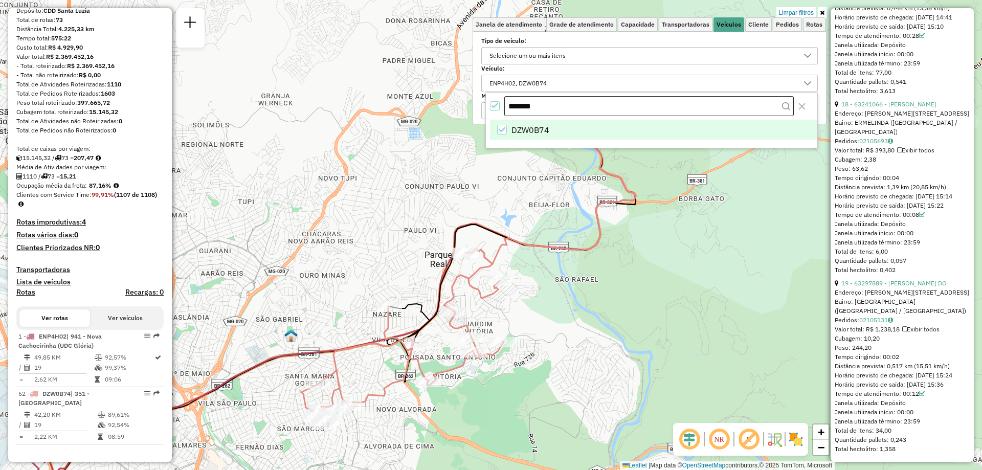
click at [537, 111] on input "*******" at bounding box center [649, 106] width 290 height 20
type input "*******"
click at [530, 130] on span "GCQ3D62" at bounding box center [529, 130] width 37 height 12
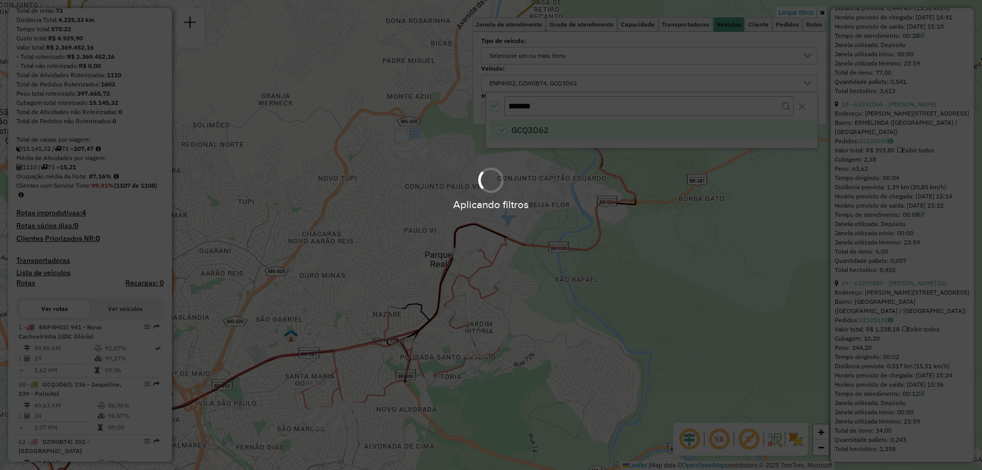
scroll to position [155, 0]
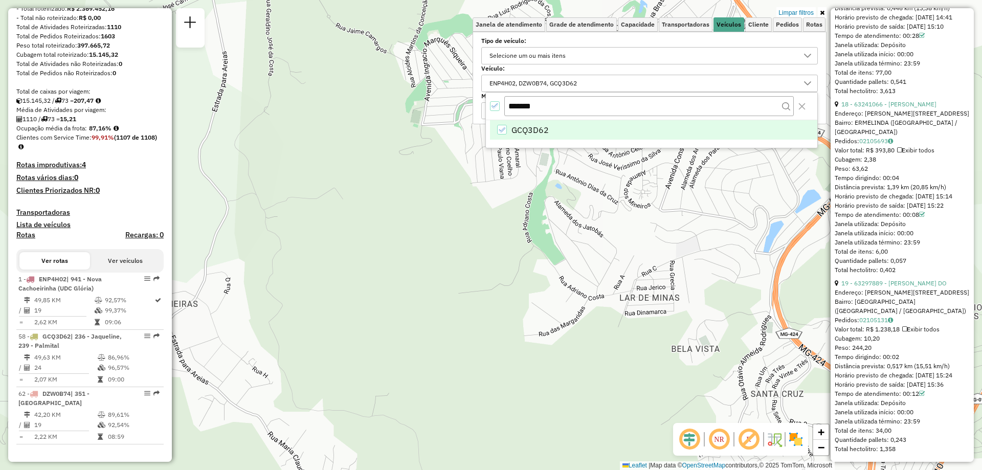
drag, startPoint x: 582, startPoint y: 289, endPoint x: 284, endPoint y: 218, distance: 305.4
click at [284, 218] on div "Limpar filtros Janela de atendimento Grade de atendimento Capacidade Transporta…" at bounding box center [491, 235] width 982 height 470
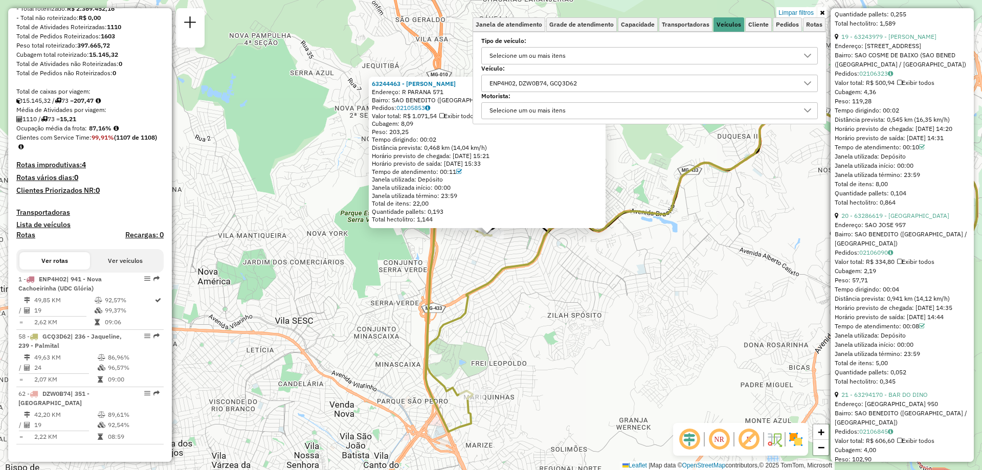
scroll to position [3908, 0]
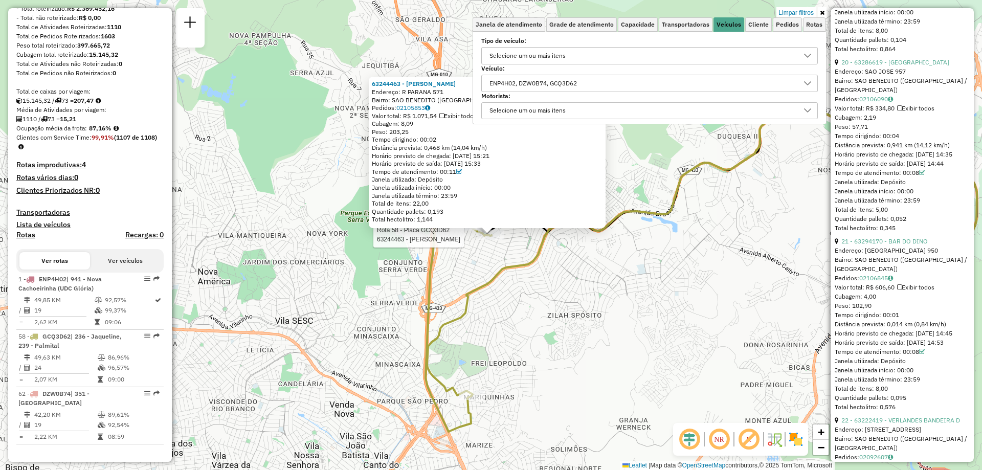
click at [494, 240] on div at bounding box center [491, 235] width 26 height 10
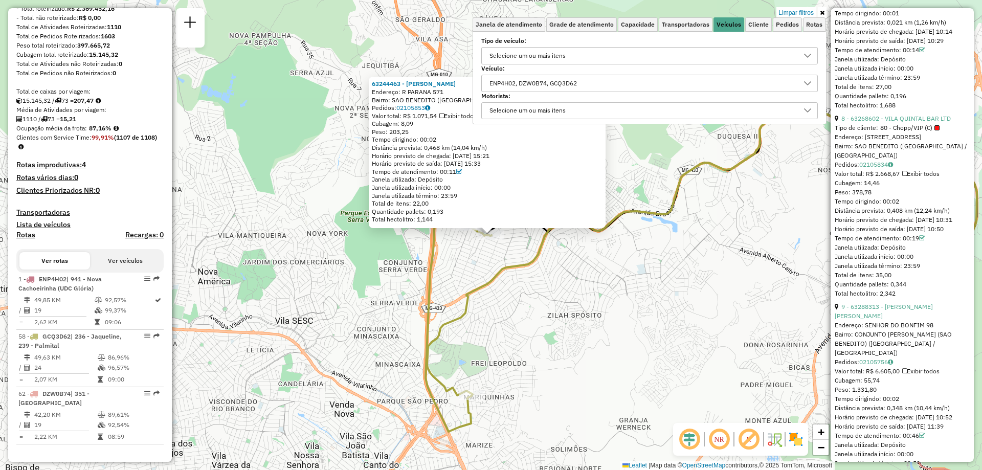
scroll to position [1523, 0]
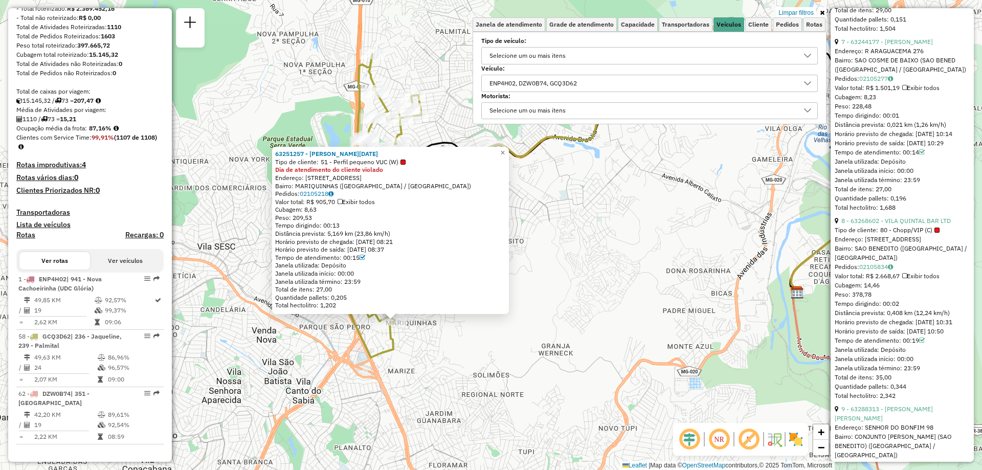
drag, startPoint x: 526, startPoint y: 301, endPoint x: 428, endPoint y: 393, distance: 134.6
click at [428, 393] on div "63251257 - VERA LUCIA DA SILVA Tipo de cliente: 51 - Perfil pequeno VUC (W) Dia…" at bounding box center [491, 235] width 982 height 470
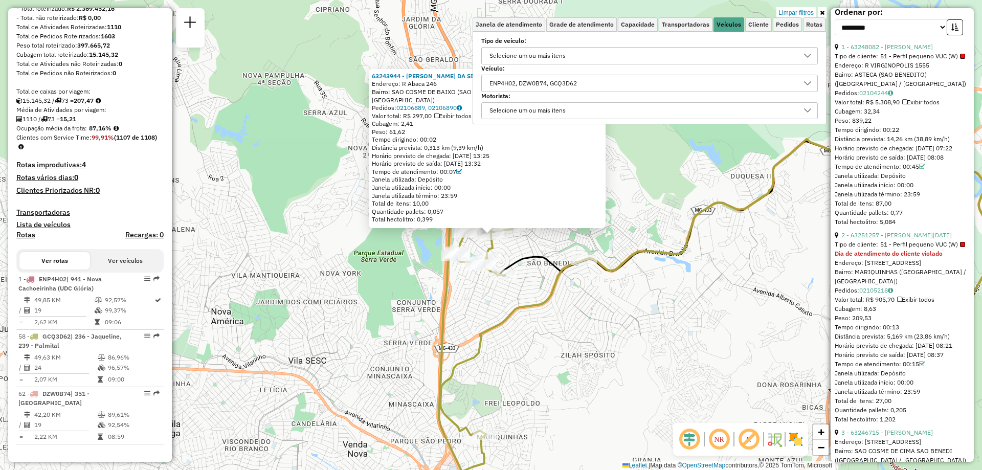
scroll to position [347, 0]
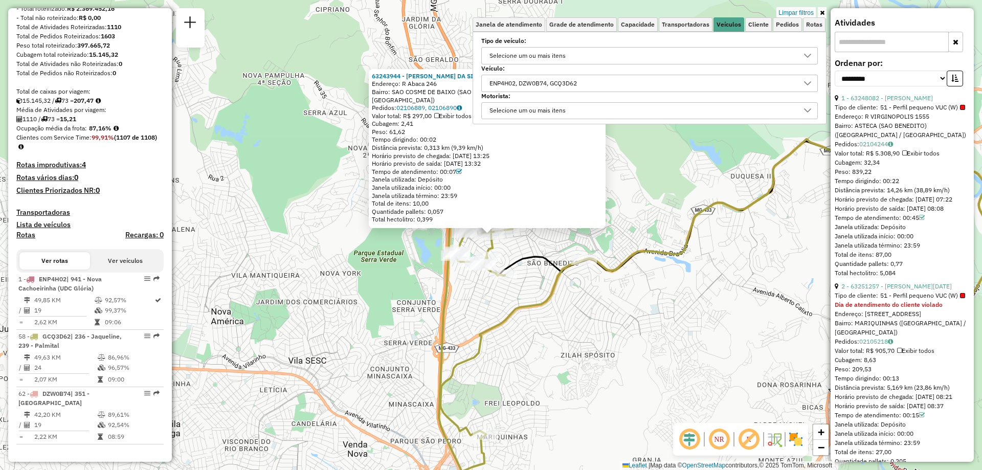
click at [822, 12] on icon at bounding box center [822, 13] width 5 height 6
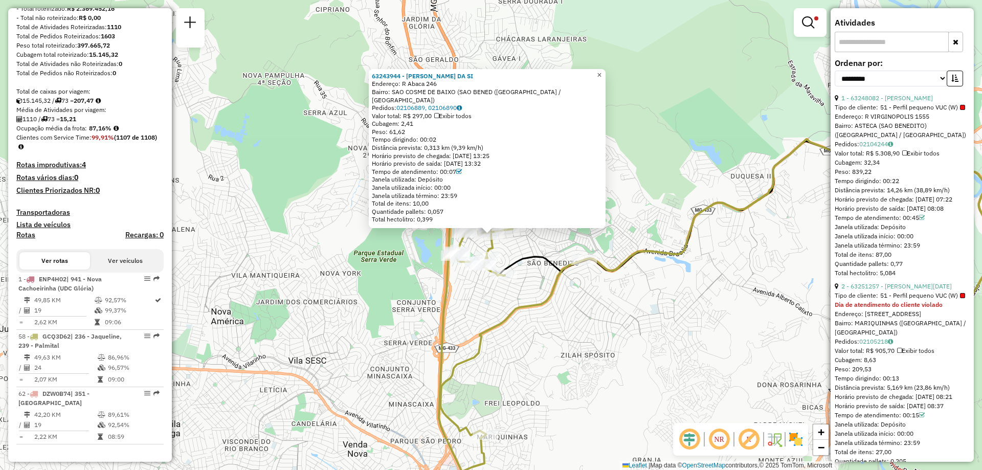
click at [602, 76] on span "×" at bounding box center [599, 75] width 5 height 9
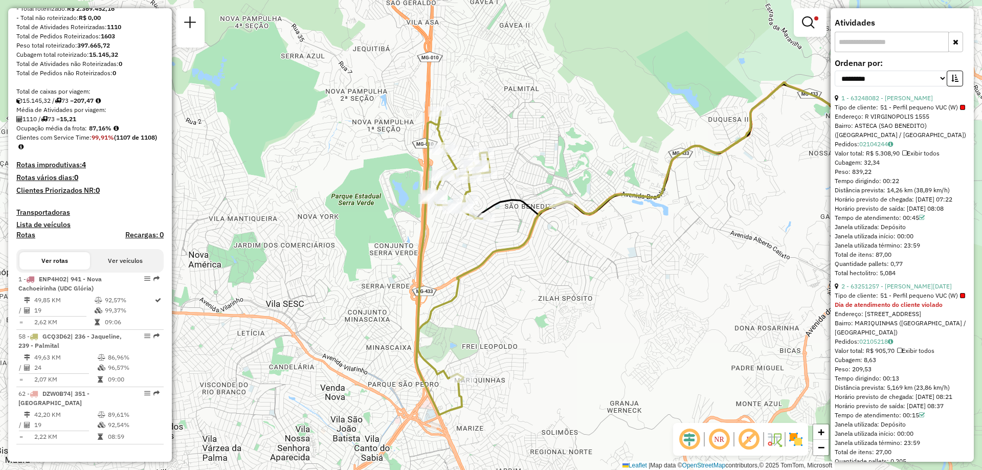
drag, startPoint x: 550, startPoint y: 229, endPoint x: 530, endPoint y: 168, distance: 63.6
click at [530, 168] on div "Limpar filtros Janela de atendimento Grade de atendimento Capacidade Transporta…" at bounding box center [491, 235] width 982 height 470
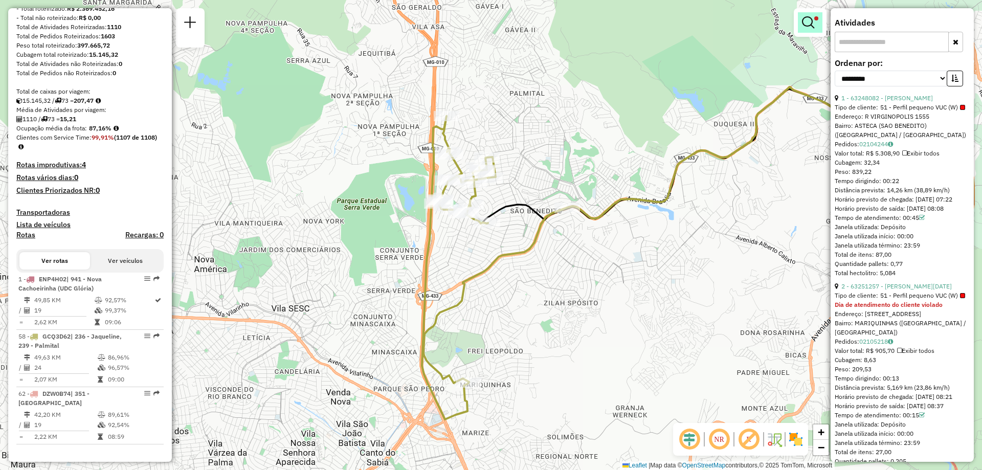
click at [803, 22] on em at bounding box center [808, 22] width 12 height 12
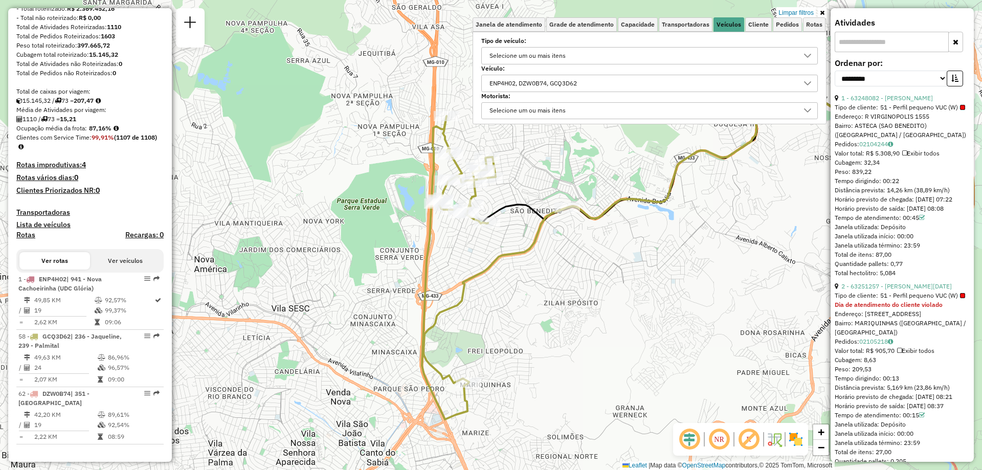
click at [646, 83] on div "ENP4H02, DZW0B74, GCQ3D62" at bounding box center [642, 83] width 312 height 16
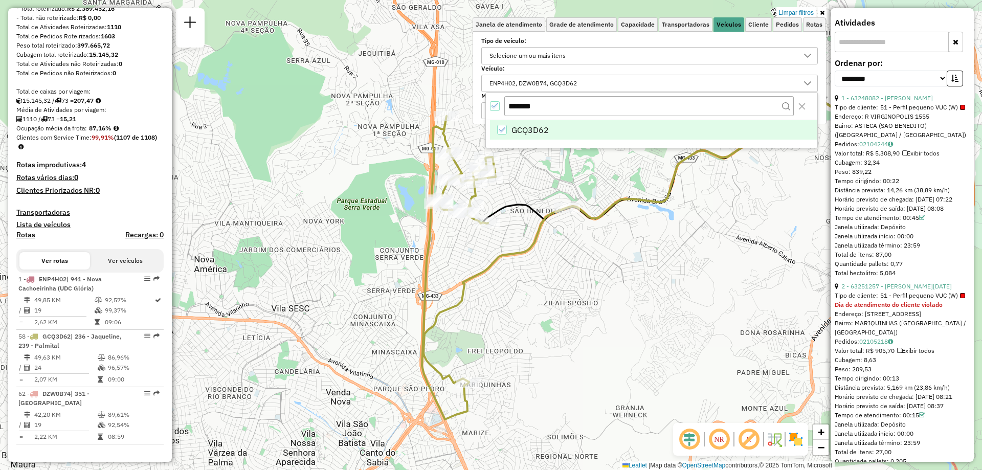
drag, startPoint x: 581, startPoint y: 101, endPoint x: 407, endPoint y: 98, distance: 174.5
click at [407, 98] on body "Aplicando filtros Pop-up bloqueado! Seu navegador bloqueou automáticamente a ab…" at bounding box center [491, 235] width 982 height 470
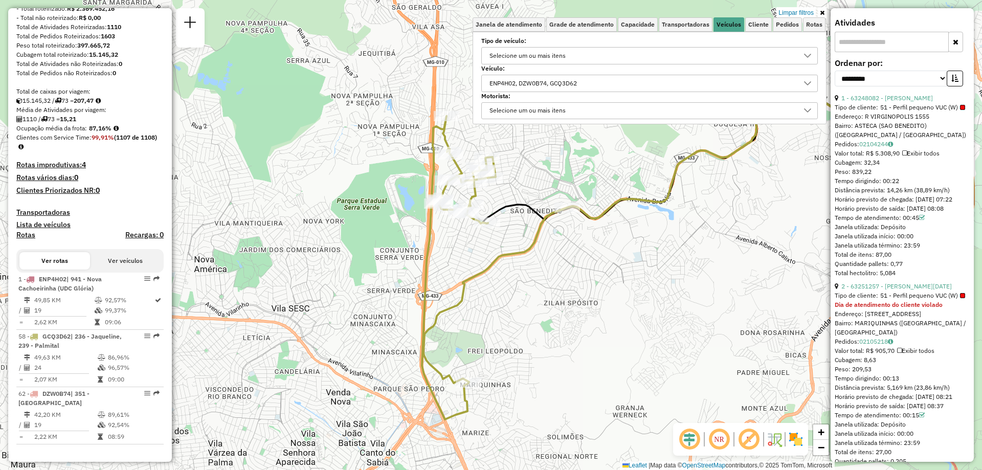
click at [633, 85] on div "ENP4H02, DZW0B74, GCQ3D62" at bounding box center [642, 83] width 312 height 16
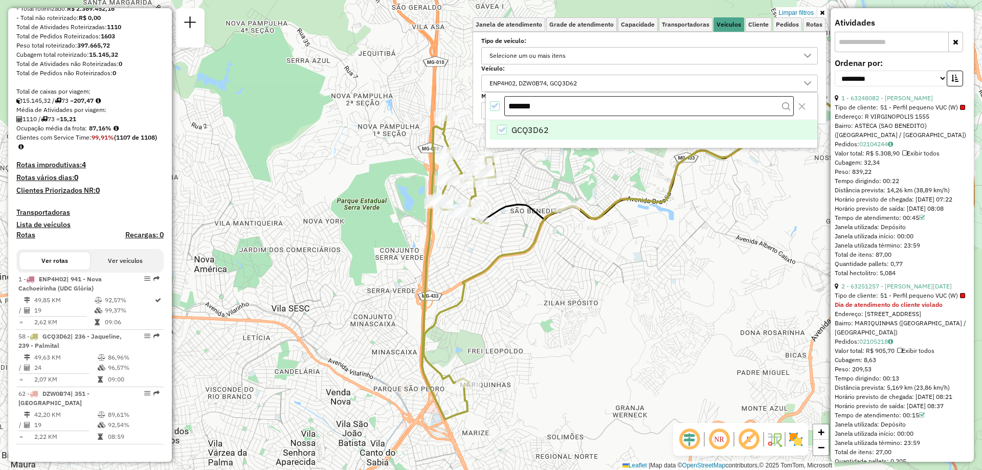
click at [565, 103] on input "*******" at bounding box center [649, 106] width 290 height 20
type input "*******"
click at [535, 133] on span "FZE7D33" at bounding box center [528, 130] width 35 height 12
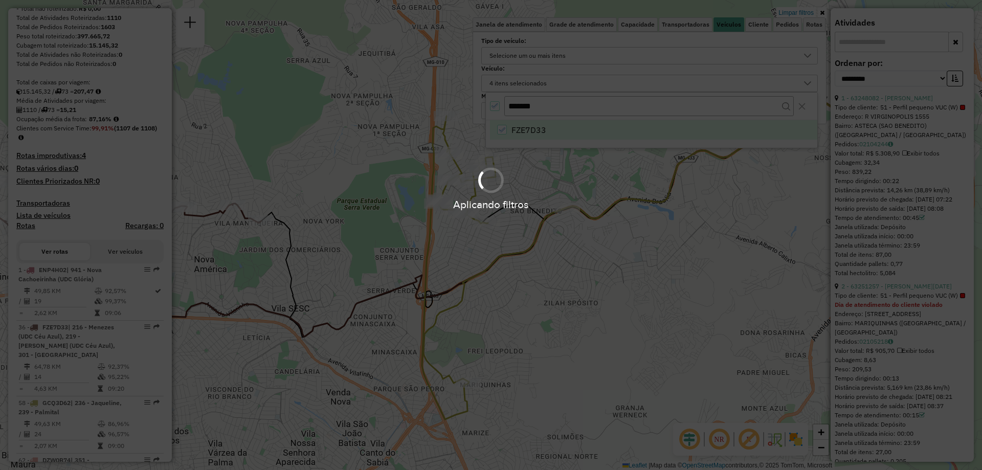
scroll to position [231, 0]
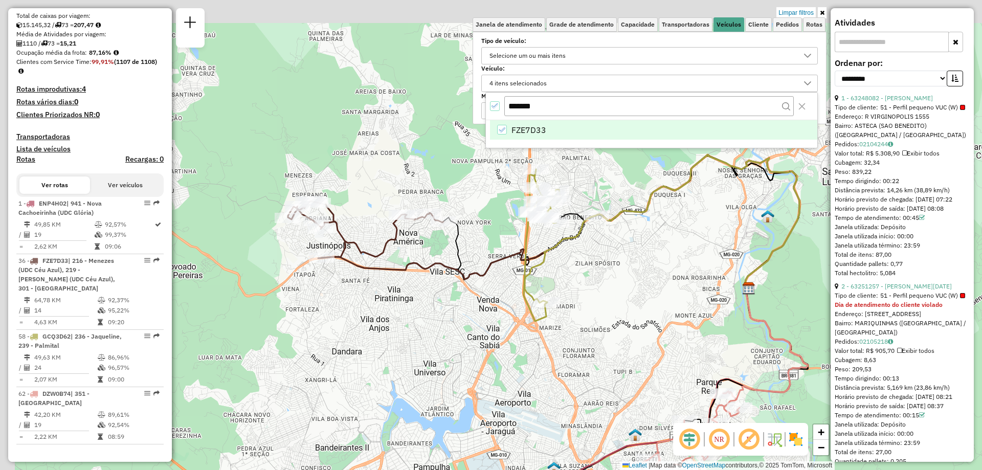
drag, startPoint x: 381, startPoint y: 208, endPoint x: 511, endPoint y: 254, distance: 138.3
click at [506, 252] on div "Limpar filtros Janela de atendimento Grade de atendimento Capacidade Transporta…" at bounding box center [491, 235] width 982 height 470
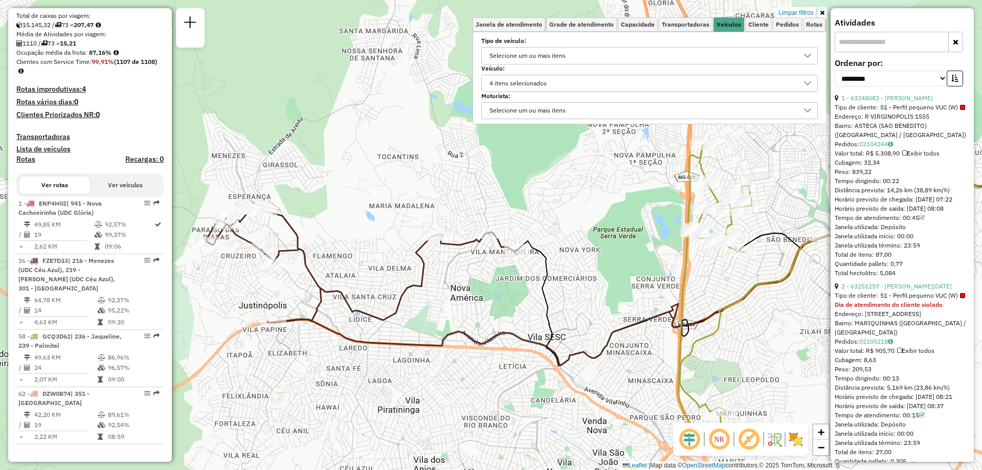
drag, startPoint x: 488, startPoint y: 262, endPoint x: 544, endPoint y: 271, distance: 56.0
click at [544, 271] on div "Limpar filtros Janela de atendimento Grade de atendimento Capacidade Transporta…" at bounding box center [491, 235] width 982 height 470
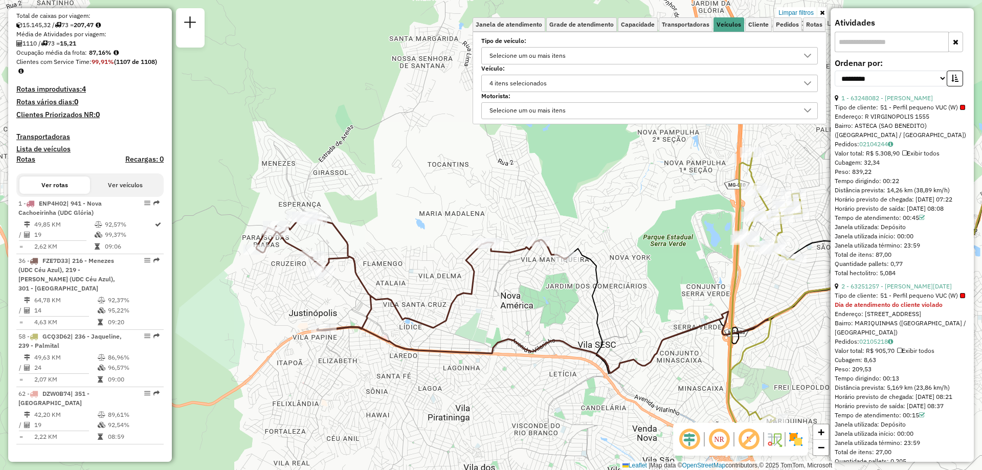
click at [821, 10] on icon at bounding box center [822, 13] width 5 height 6
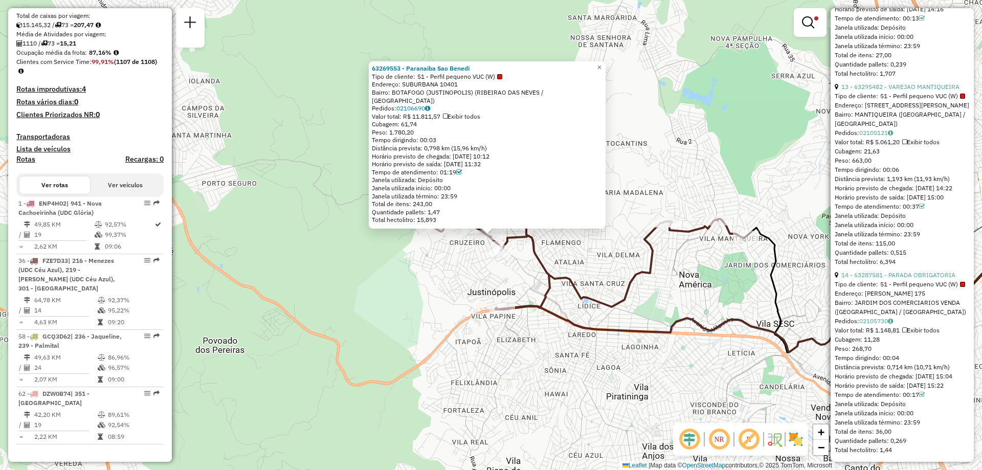
scroll to position [2815, 0]
click at [600, 69] on link "×" at bounding box center [599, 67] width 12 height 12
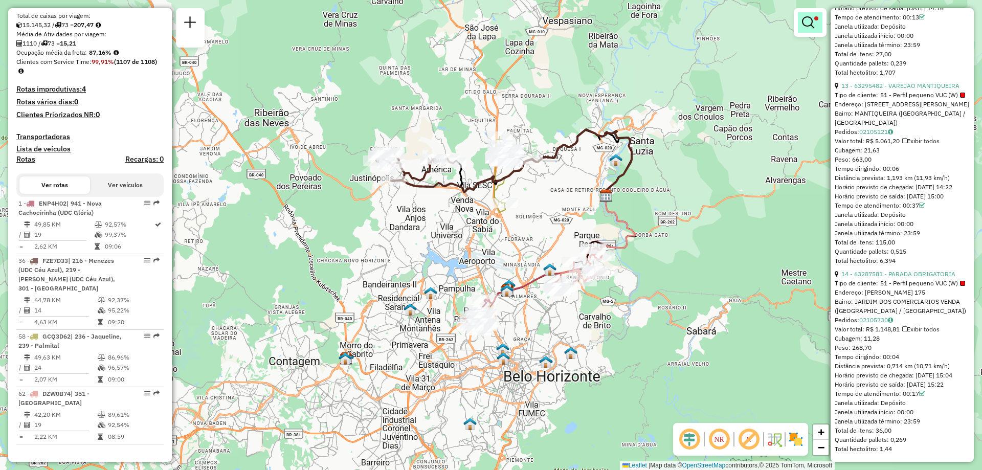
click at [812, 24] on em at bounding box center [808, 22] width 12 height 12
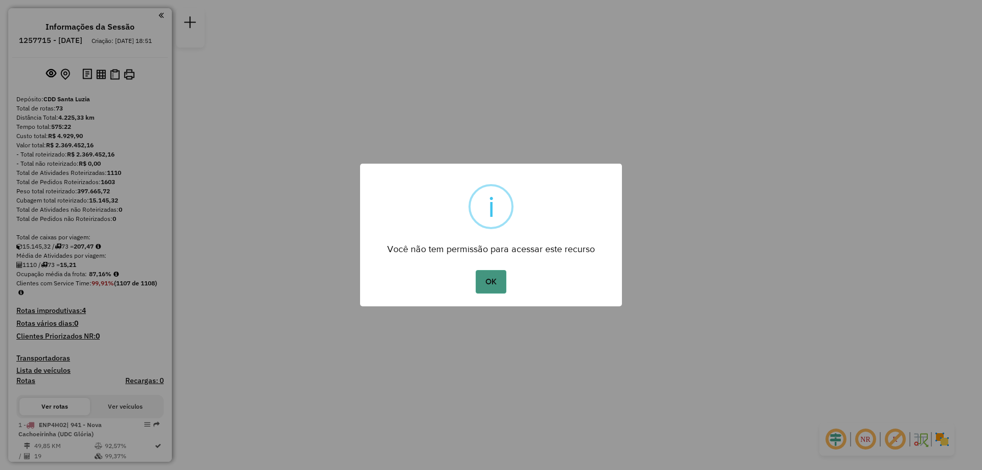
click at [488, 283] on button "OK" at bounding box center [491, 282] width 30 height 24
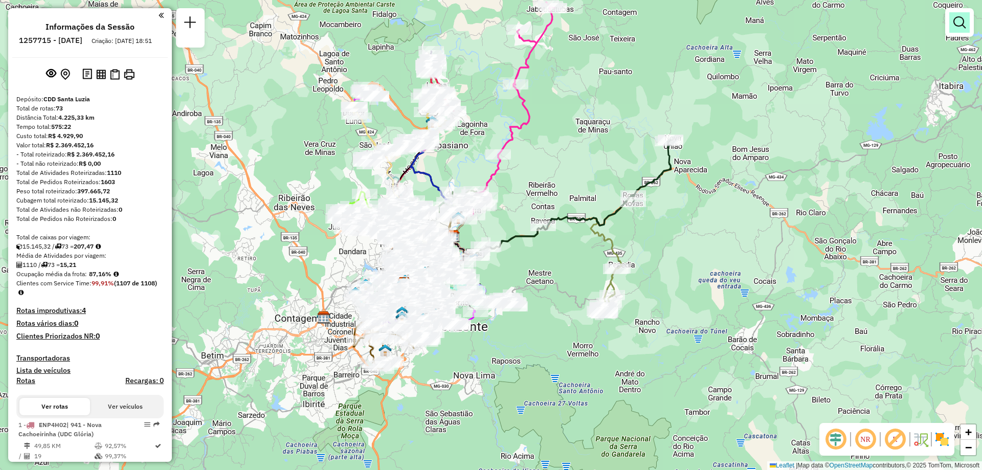
click at [962, 28] on em at bounding box center [959, 22] width 12 height 12
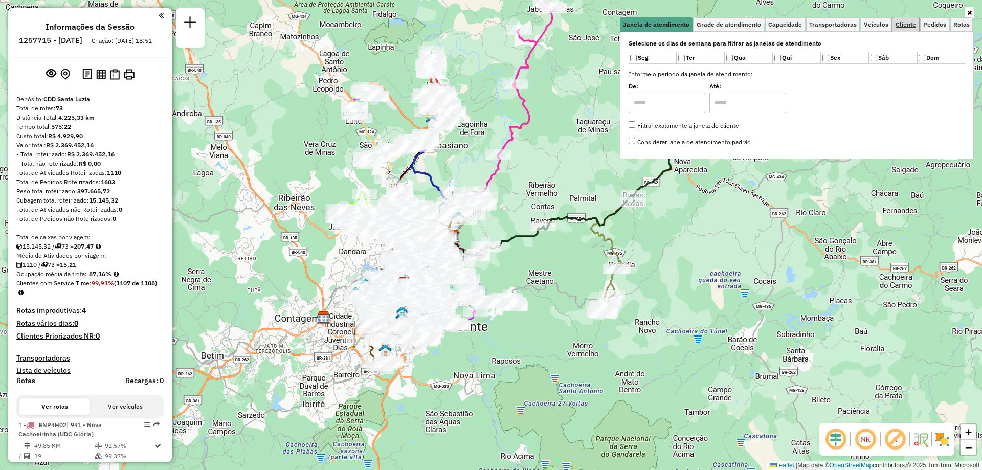
click at [911, 27] on span "Cliente" at bounding box center [906, 24] width 20 height 6
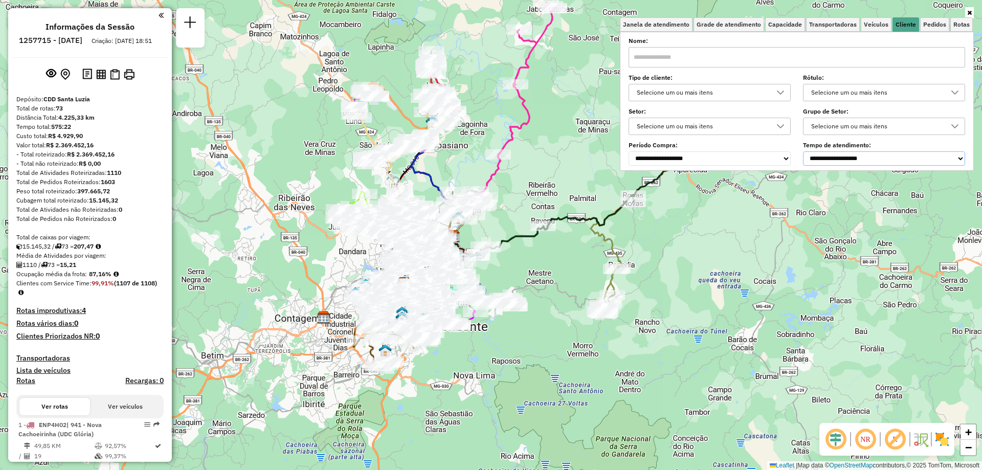
click at [844, 163] on select "**********" at bounding box center [884, 158] width 162 height 14
click at [805, 151] on select "**********" at bounding box center [884, 158] width 162 height 14
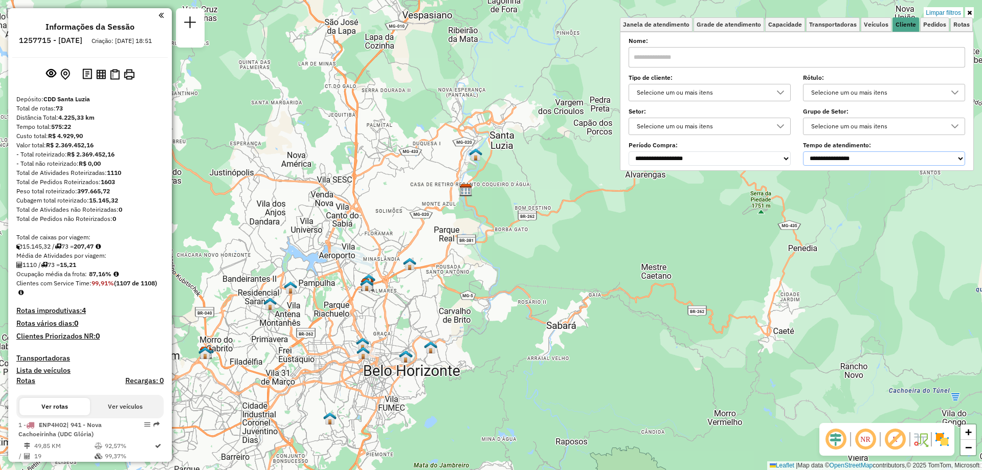
click at [880, 155] on select "**********" at bounding box center [884, 158] width 162 height 14
select select "**********"
click at [805, 151] on select "**********" at bounding box center [884, 158] width 162 height 14
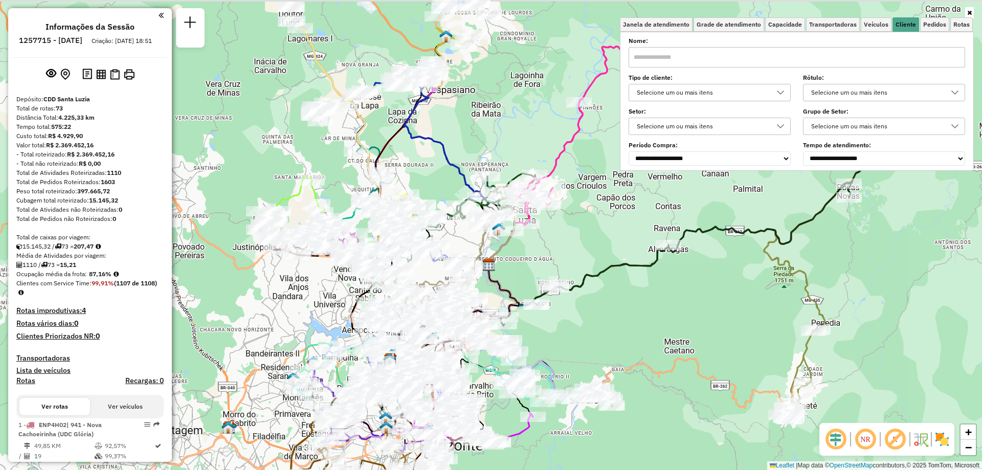
drag, startPoint x: 435, startPoint y: 168, endPoint x: 503, endPoint y: 305, distance: 153.0
click at [503, 305] on div "Janela de atendimento Grade de atendimento Capacidade Transportadoras Veículos …" at bounding box center [491, 235] width 982 height 470
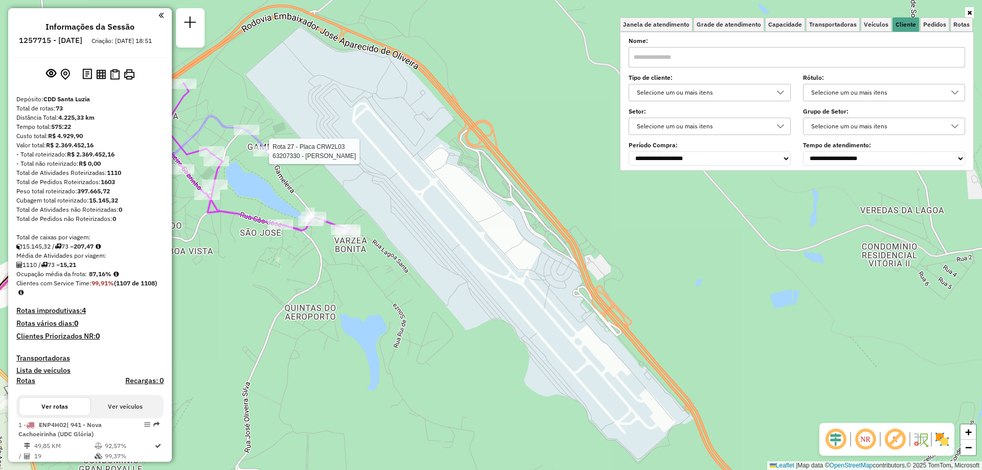
select select "**********"
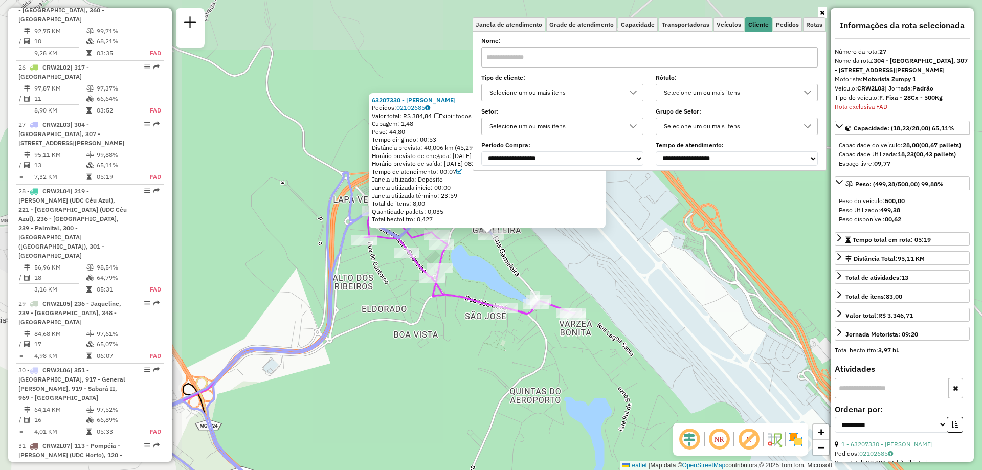
scroll to position [2075, 0]
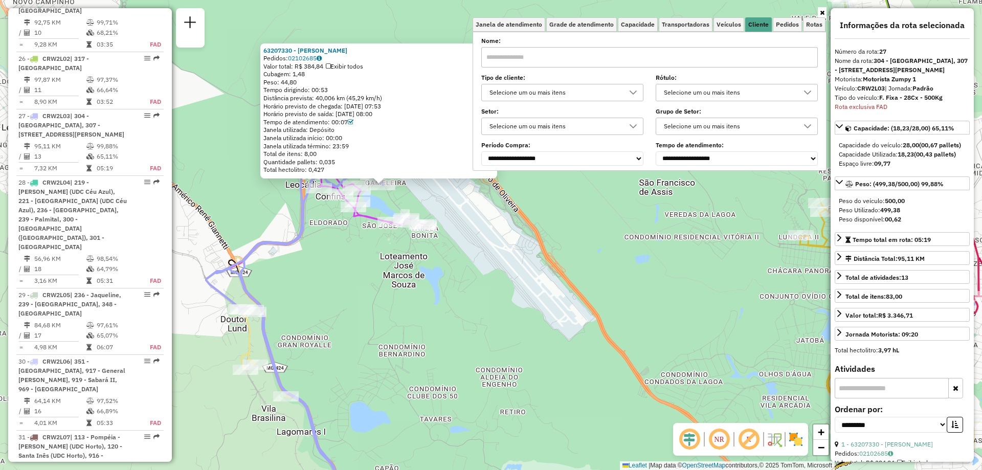
click at [524, 295] on div "Rota 27 - Placa CRW2L03 63207330 - [PERSON_NAME] DAS NEVES 63207330 - [PERSON_N…" at bounding box center [491, 235] width 982 height 470
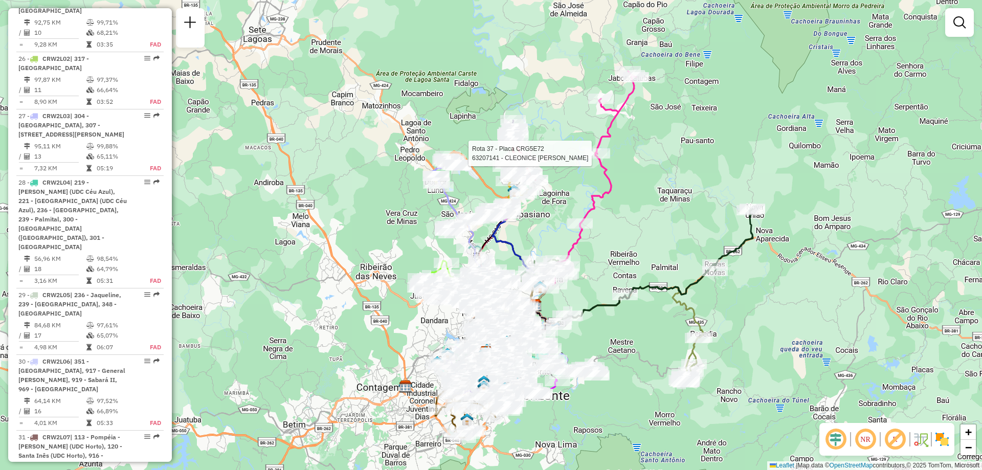
select select "**********"
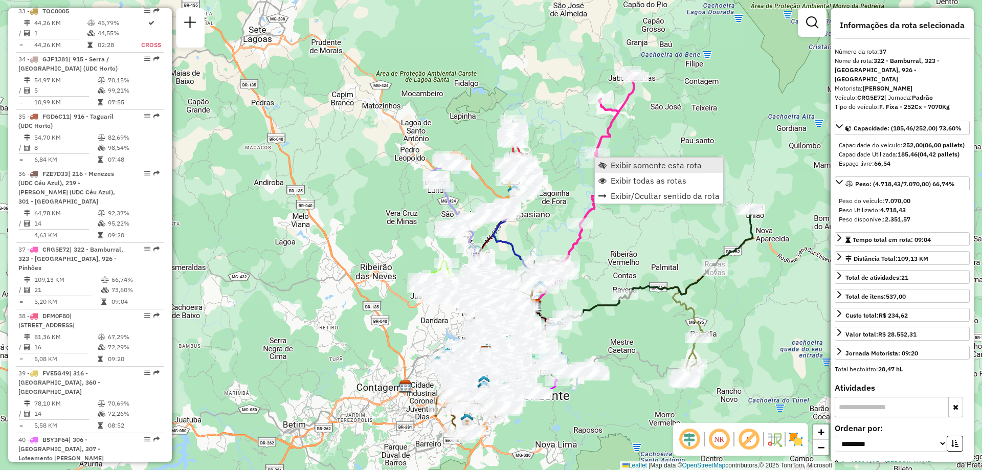
scroll to position [2767, 0]
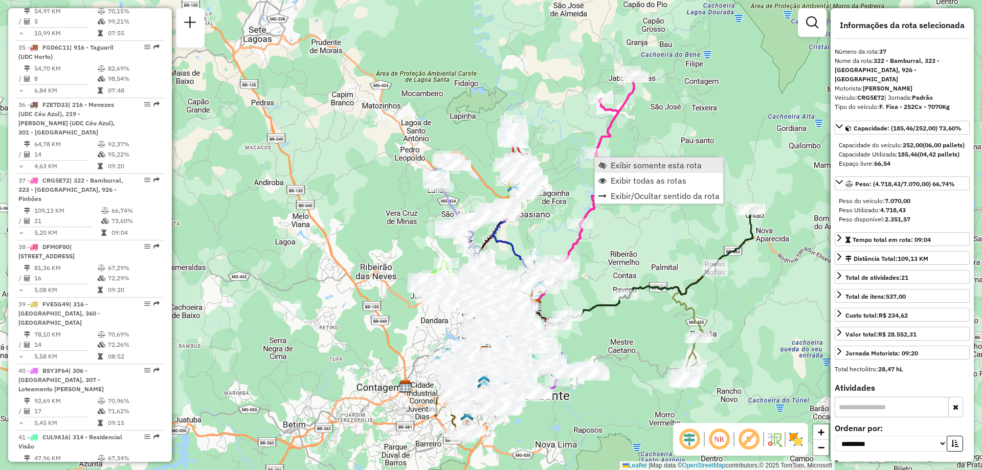
click at [625, 162] on span "Exibir somente esta rota" at bounding box center [656, 165] width 91 height 8
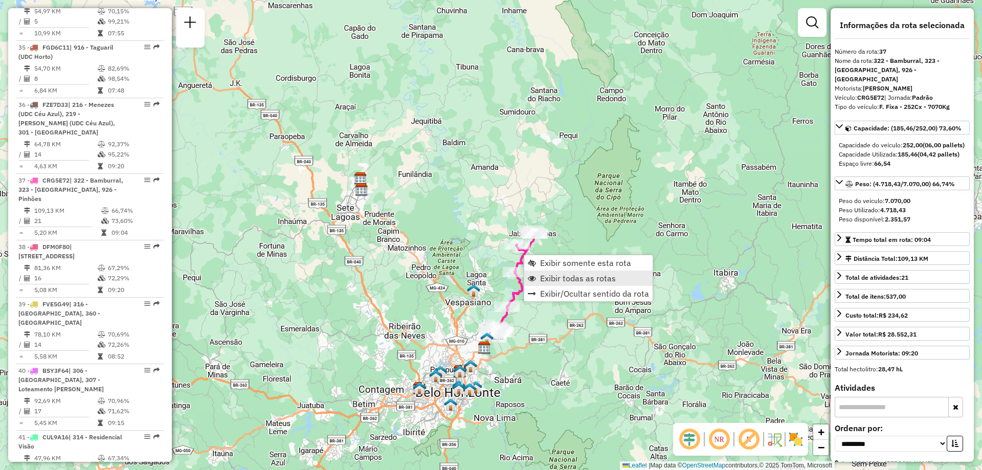
click at [538, 282] on link "Exibir todas as rotas" at bounding box center [588, 278] width 128 height 15
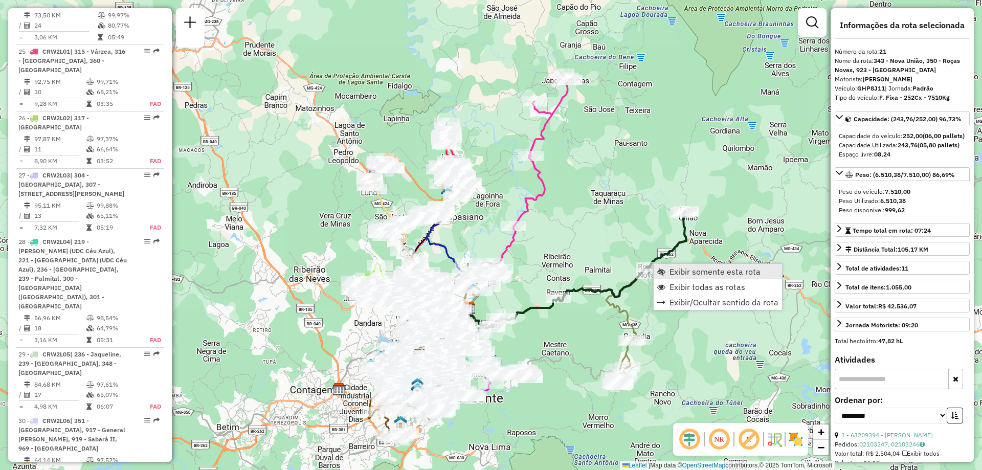
scroll to position [1694, 0]
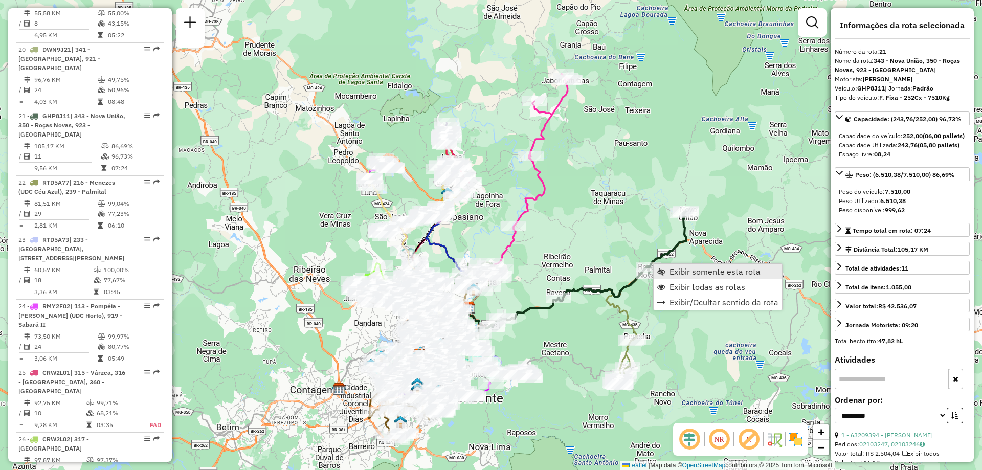
click at [684, 271] on span "Exibir somente esta rota" at bounding box center [715, 272] width 91 height 8
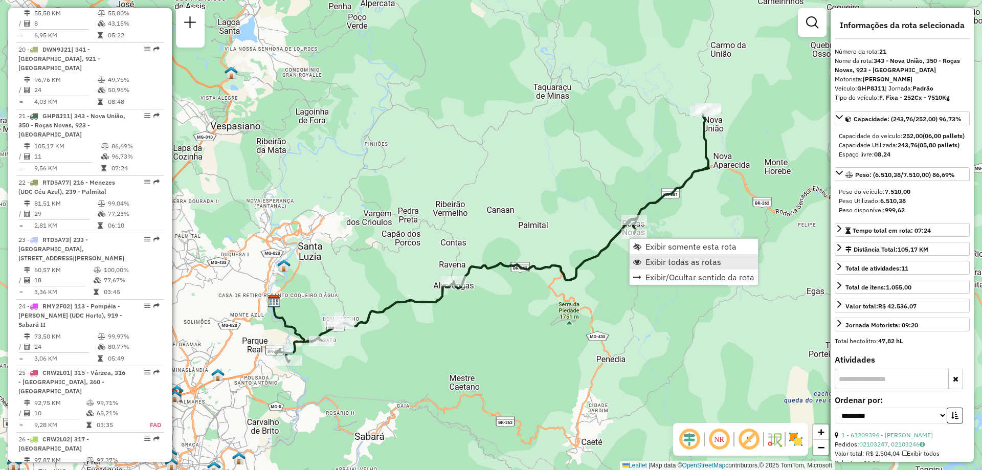
click at [697, 259] on span "Exibir todas as rotas" at bounding box center [683, 262] width 76 height 8
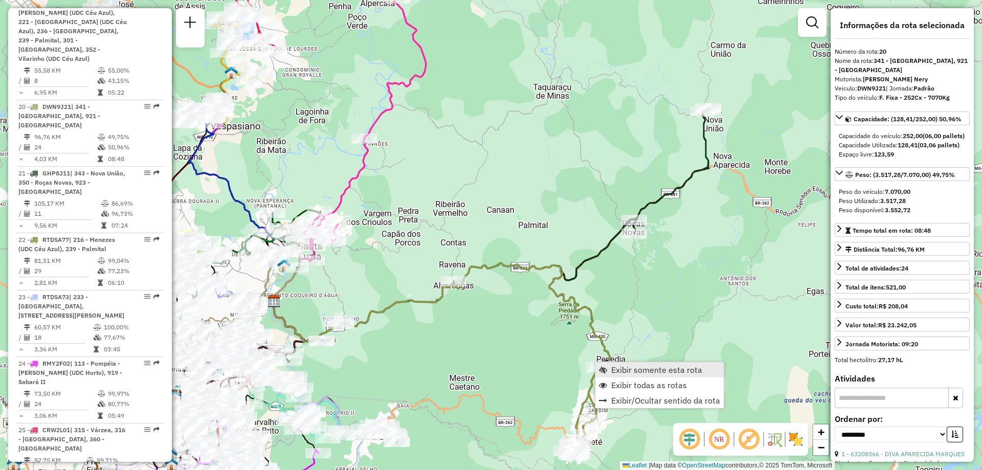
scroll to position [1637, 0]
click at [651, 366] on span "Exibir somente esta rota" at bounding box center [656, 370] width 91 height 8
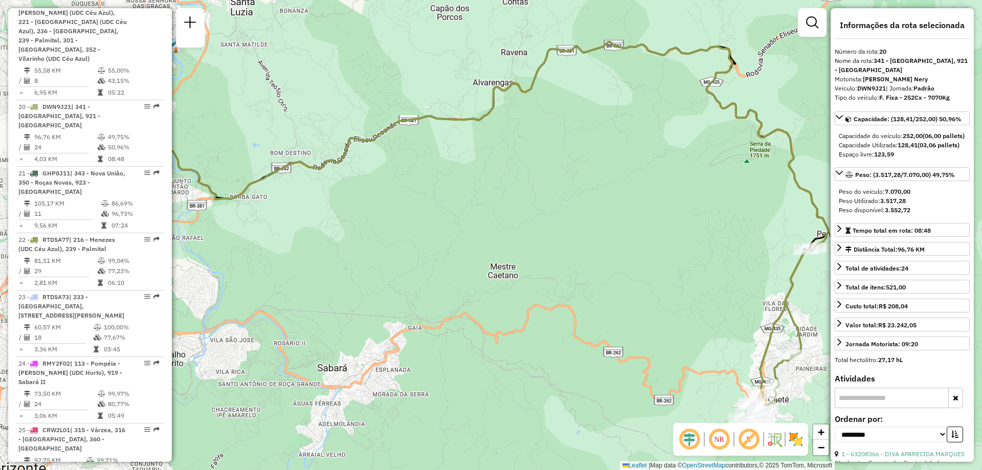
click at [678, 366] on div "Janela de atendimento Grade de atendimento Capacidade Transportadoras Veículos …" at bounding box center [491, 235] width 982 height 470
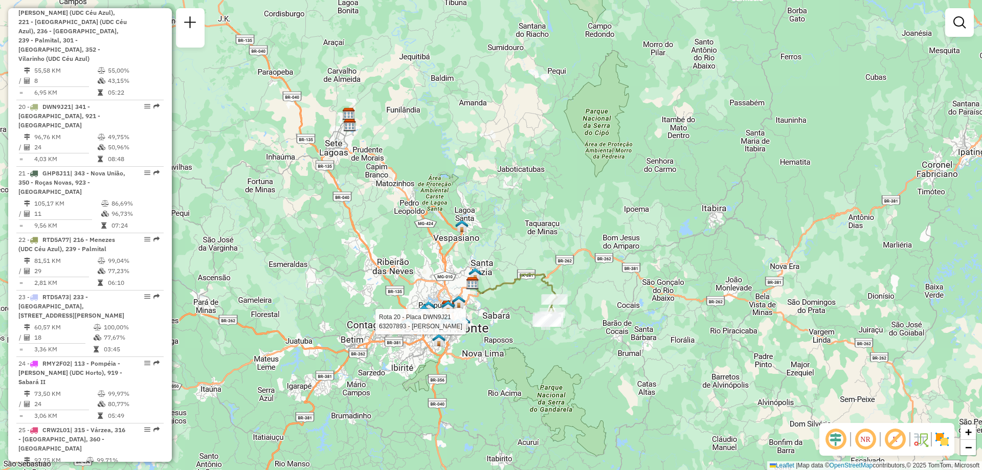
select select "**********"
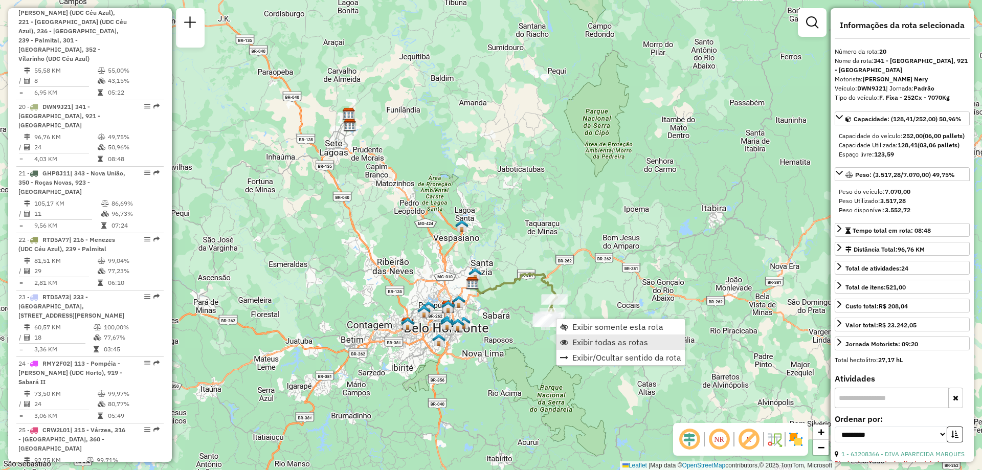
click at [568, 345] on span "Exibir todas as rotas" at bounding box center [564, 342] width 8 height 8
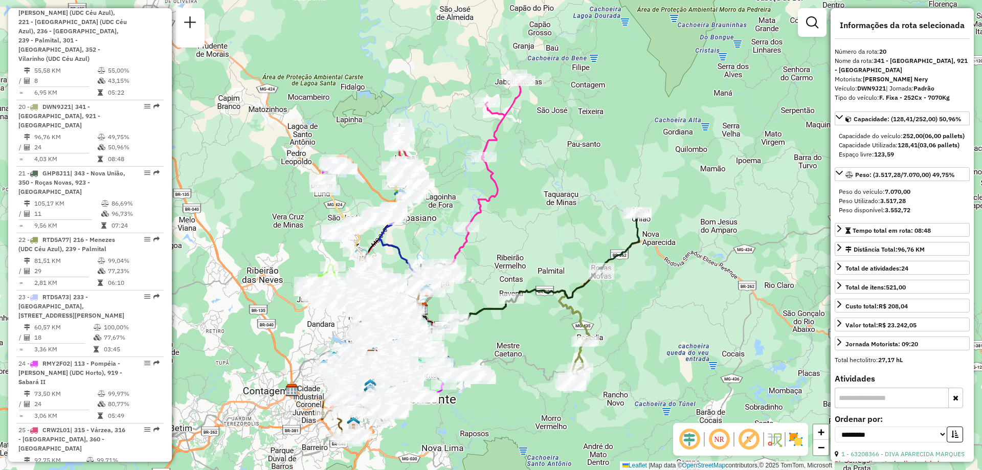
drag, startPoint x: 487, startPoint y: 269, endPoint x: 530, endPoint y: 196, distance: 84.2
click at [530, 196] on div "Janela de atendimento Grade de atendimento Capacidade Transportadoras Veículos …" at bounding box center [491, 235] width 982 height 470
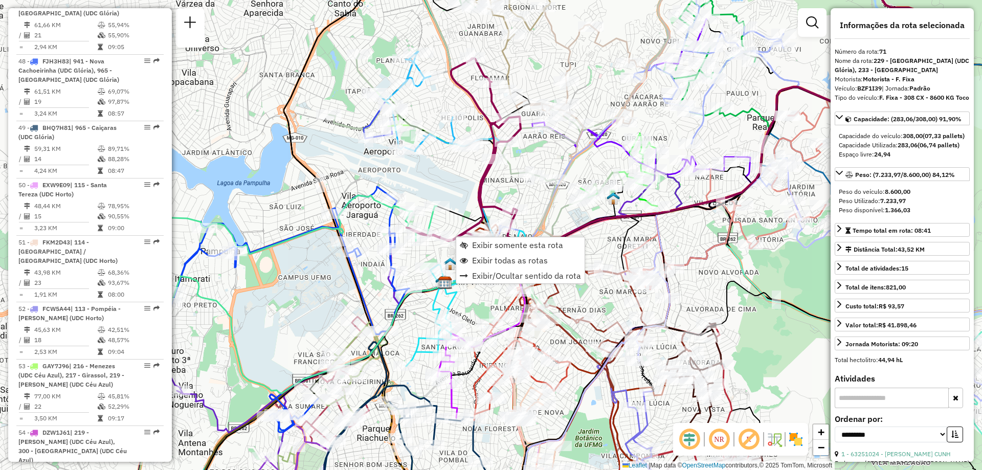
scroll to position [4579, 0]
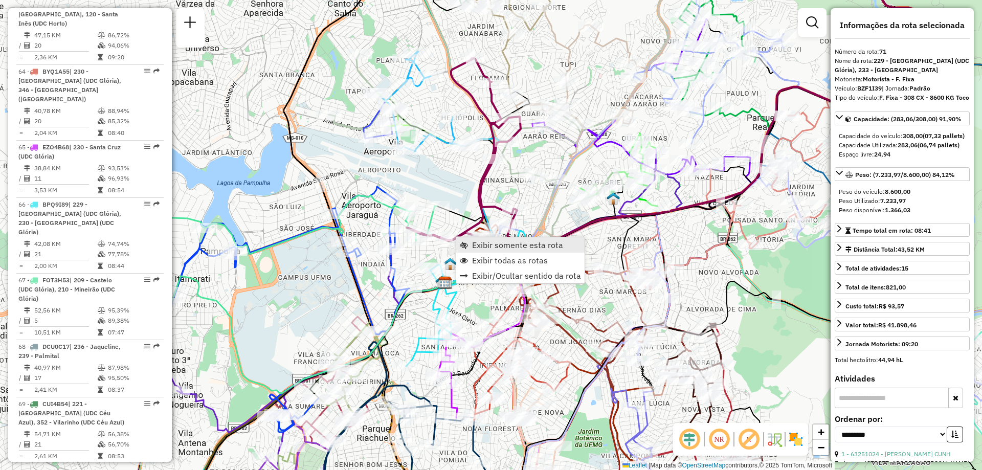
click at [506, 241] on span "Exibir somente esta rota" at bounding box center [517, 245] width 91 height 8
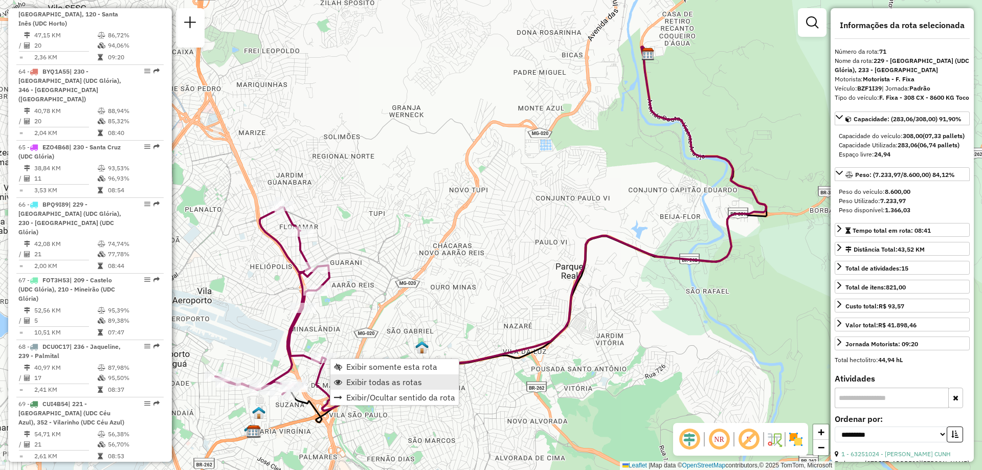
click at [377, 379] on span "Exibir todas as rotas" at bounding box center [384, 382] width 76 height 8
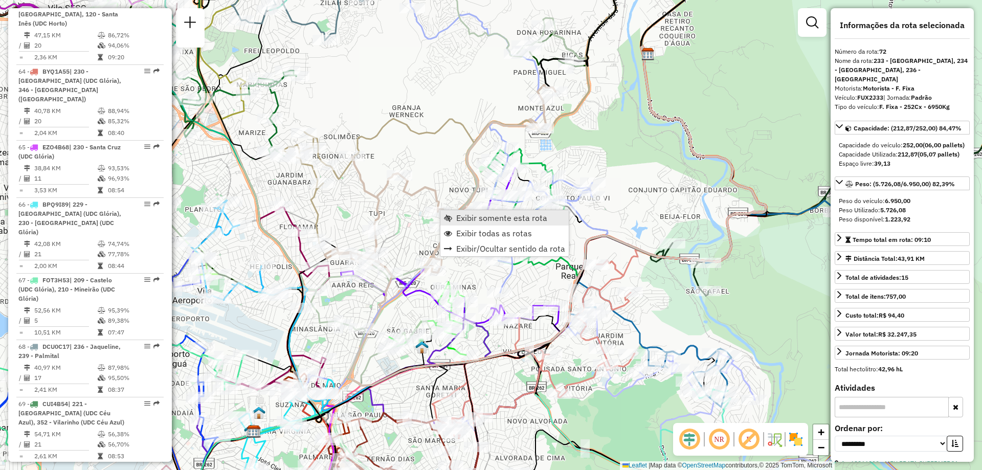
click at [494, 211] on link "Exibir somente esta rota" at bounding box center [504, 217] width 128 height 15
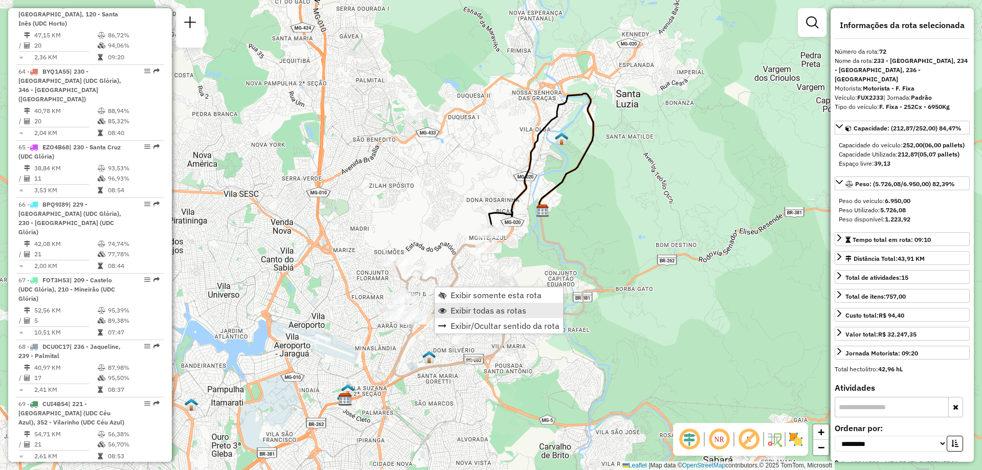
click at [507, 307] on span "Exibir todas as rotas" at bounding box center [489, 310] width 76 height 8
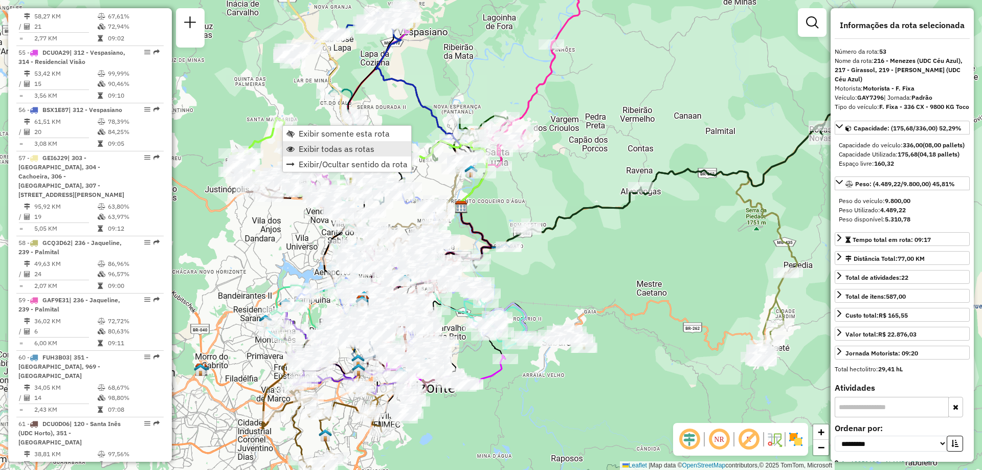
scroll to position [3730, 0]
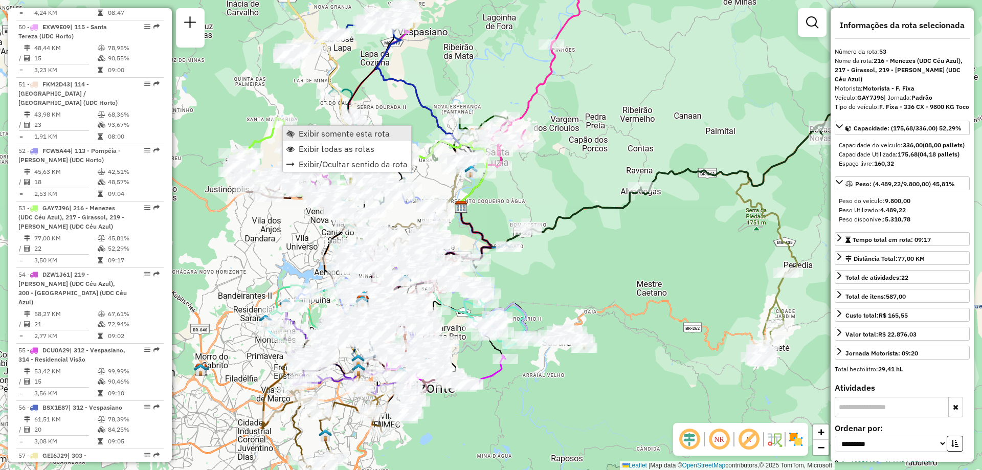
click at [326, 133] on span "Exibir somente esta rota" at bounding box center [344, 133] width 91 height 8
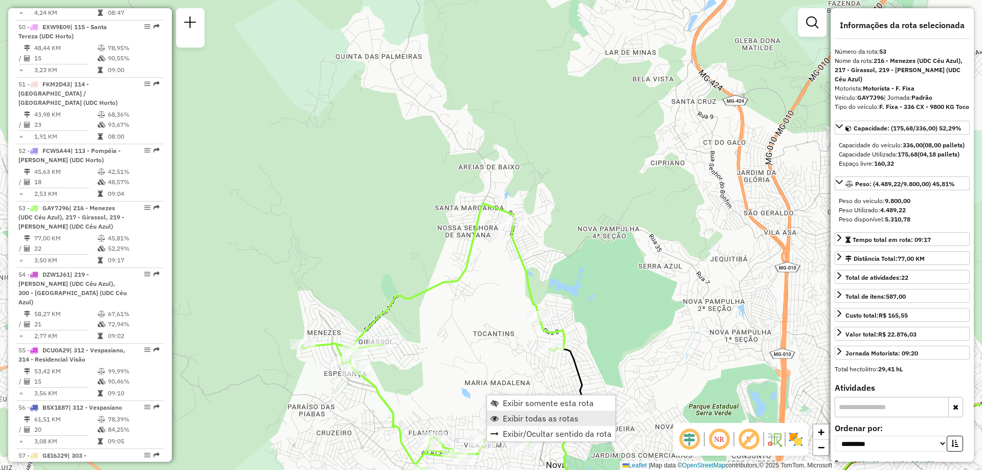
click at [529, 418] on span "Exibir todas as rotas" at bounding box center [541, 418] width 76 height 8
